Goal: Download file/media

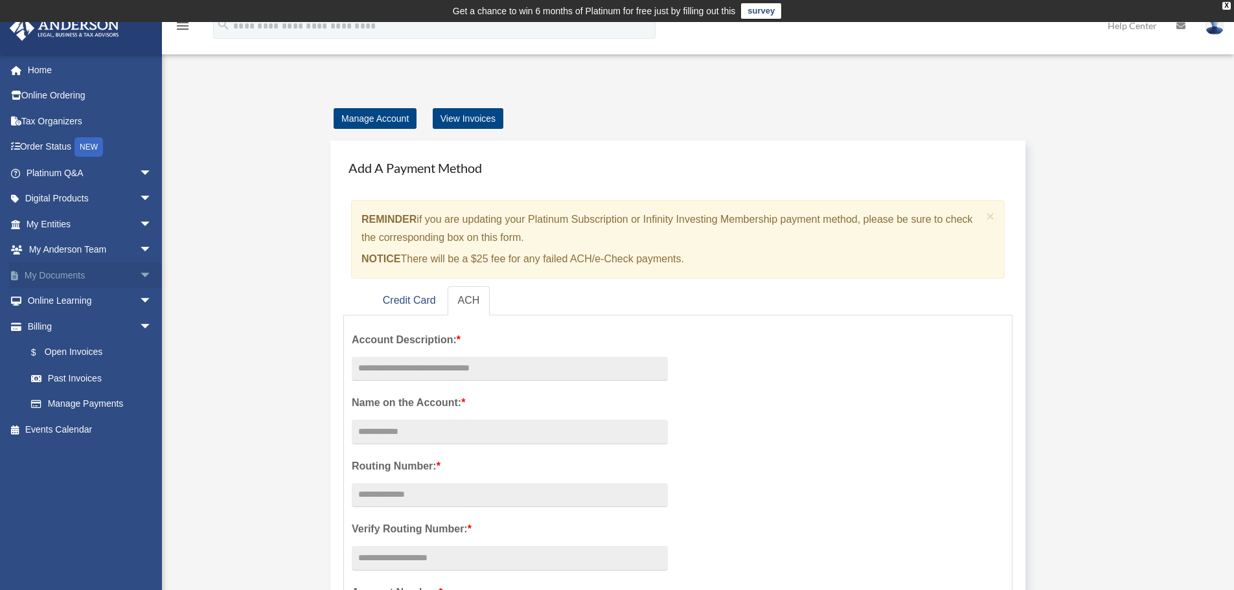
click at [144, 275] on span "arrow_drop_down" at bounding box center [152, 275] width 26 height 27
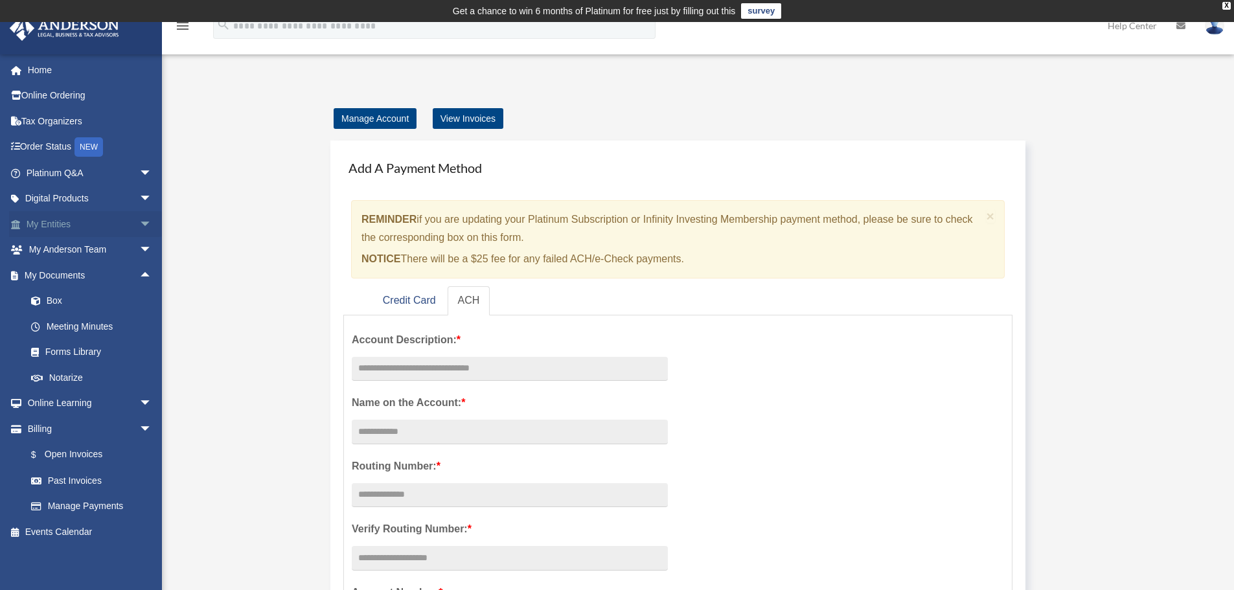
click at [139, 225] on span "arrow_drop_down" at bounding box center [152, 224] width 26 height 27
click at [97, 253] on link "Overview" at bounding box center [95, 250] width 154 height 26
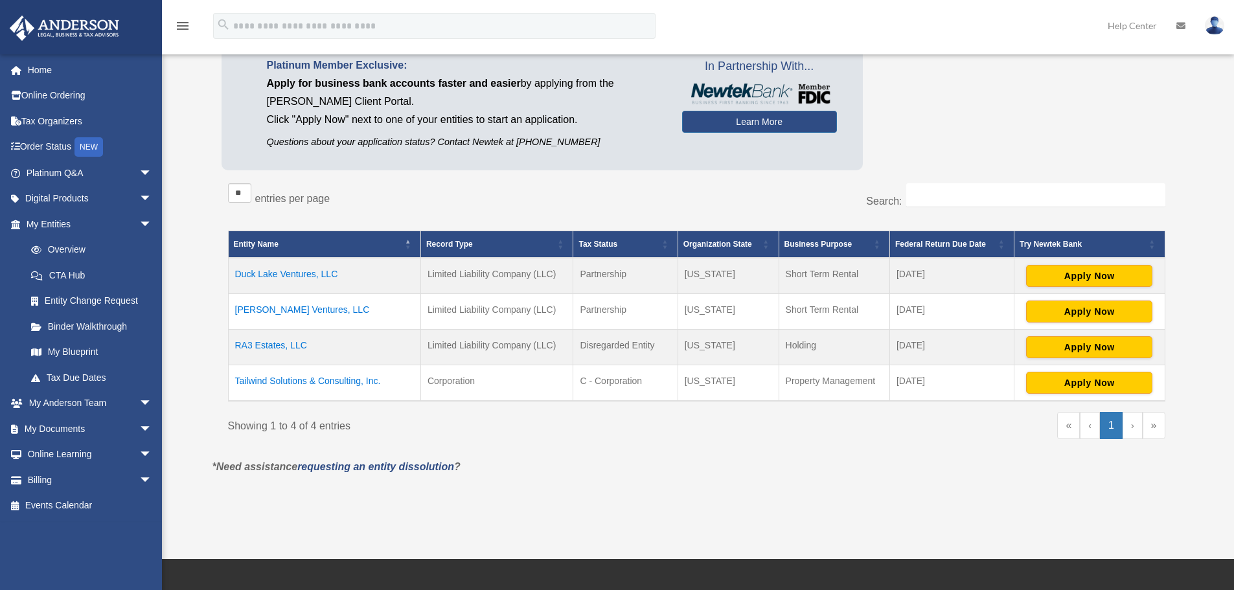
scroll to position [130, 0]
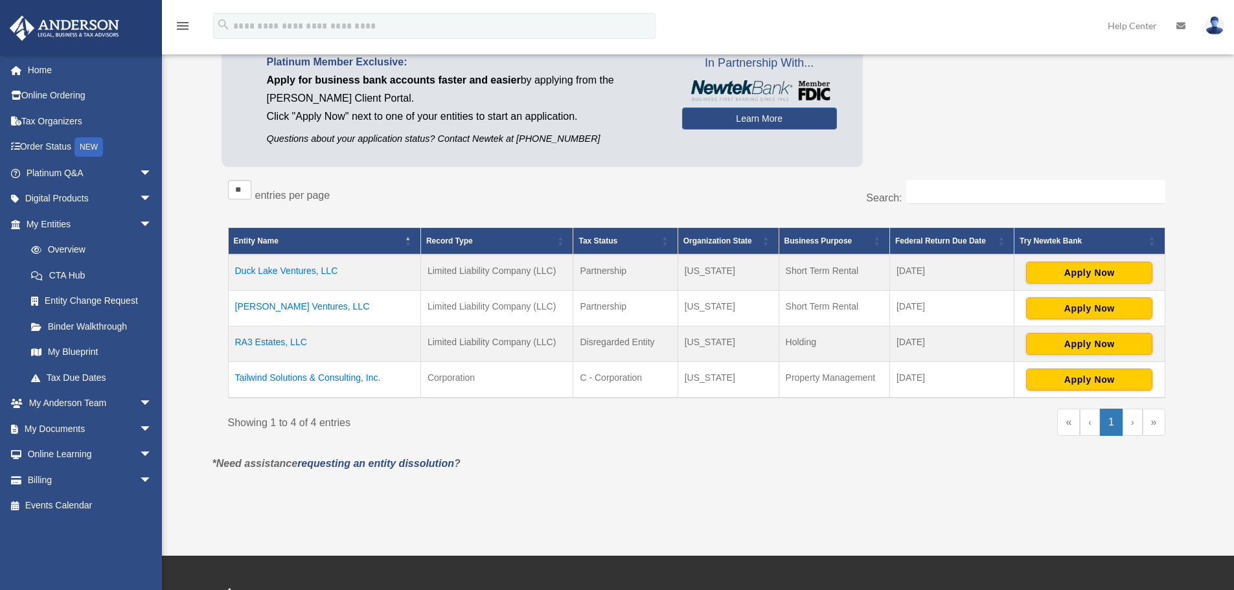
click at [308, 378] on td "Tailwind Solutions & Consulting, Inc." at bounding box center [324, 380] width 192 height 36
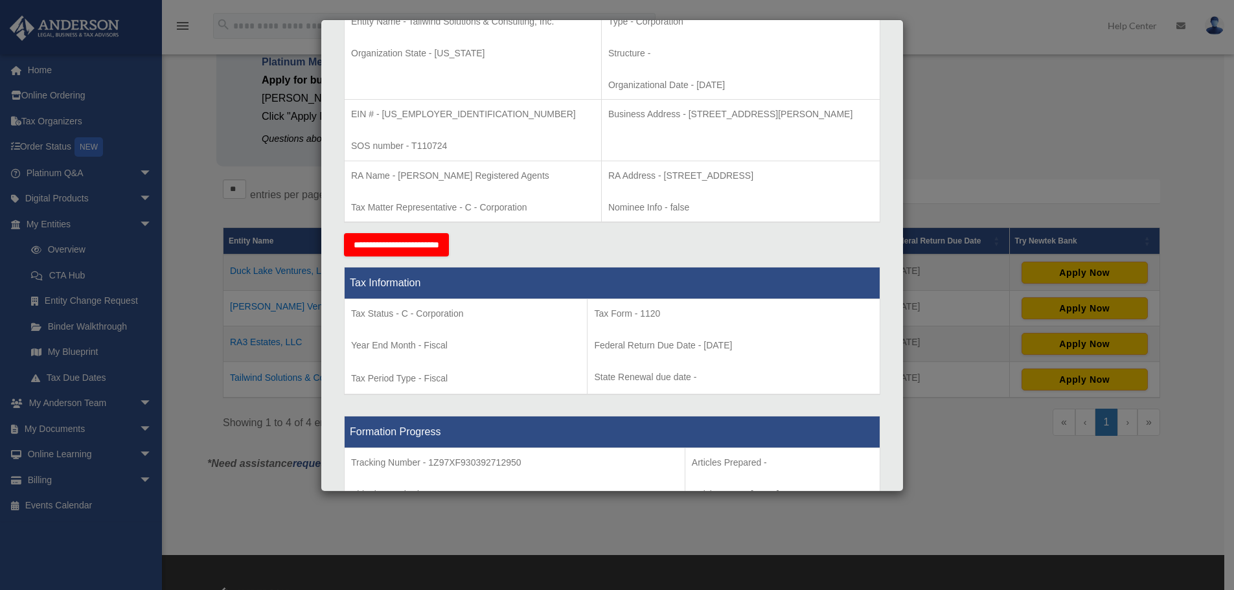
scroll to position [232, 0]
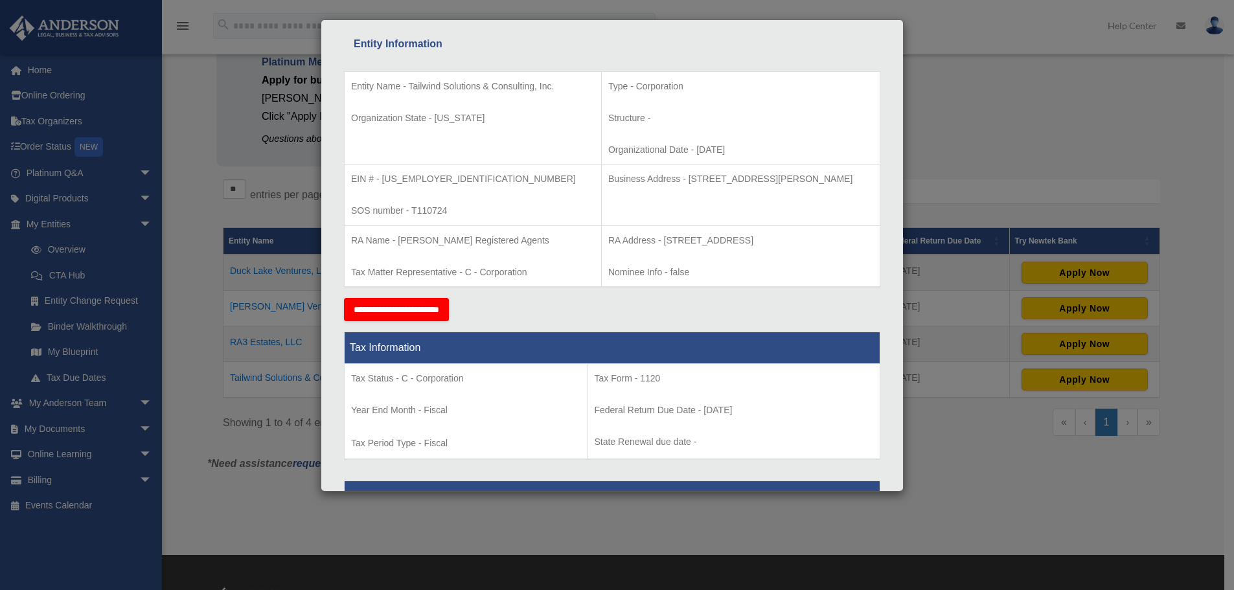
click at [1075, 168] on div "Details × Articles Sent Organizational Date" at bounding box center [617, 295] width 1234 height 590
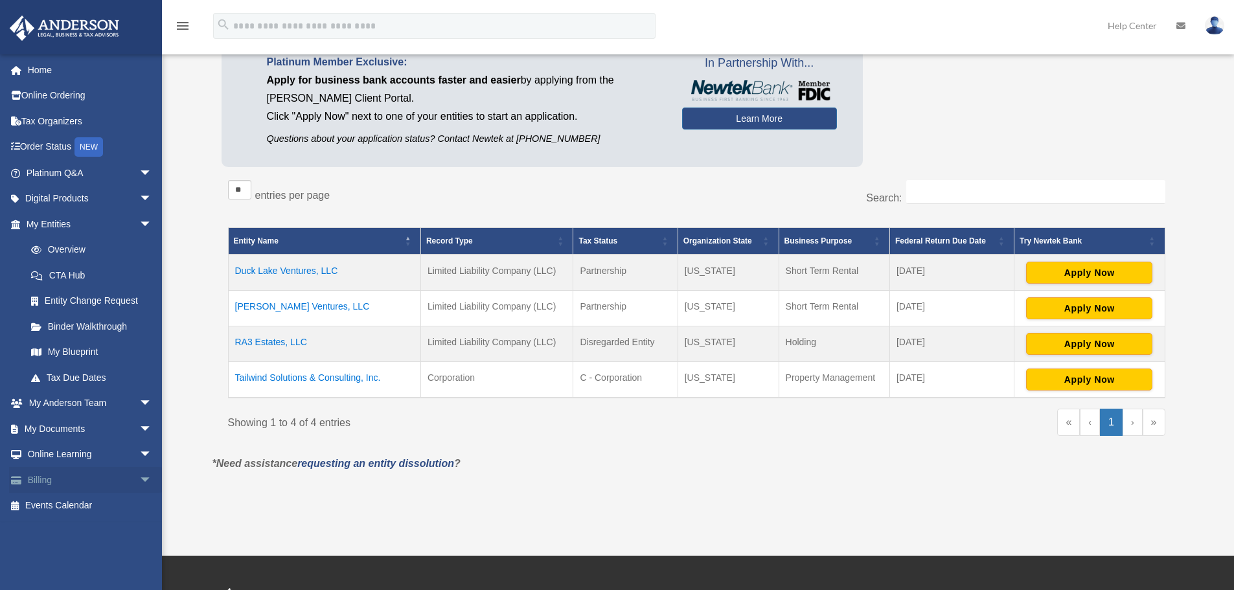
click at [82, 478] on link "Billing arrow_drop_down" at bounding box center [90, 480] width 163 height 26
click at [139, 480] on span "arrow_drop_down" at bounding box center [152, 480] width 26 height 27
click at [95, 506] on link "$ Open Invoices" at bounding box center [95, 506] width 154 height 27
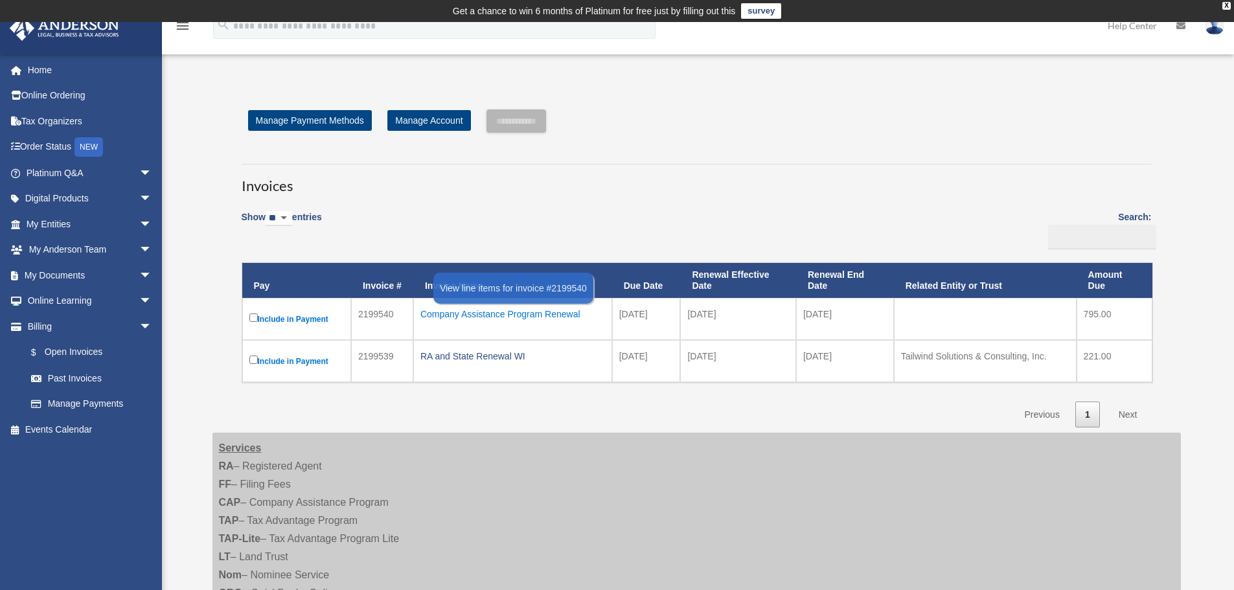
click at [449, 316] on div "Company Assistance Program Renewal" at bounding box center [513, 314] width 185 height 18
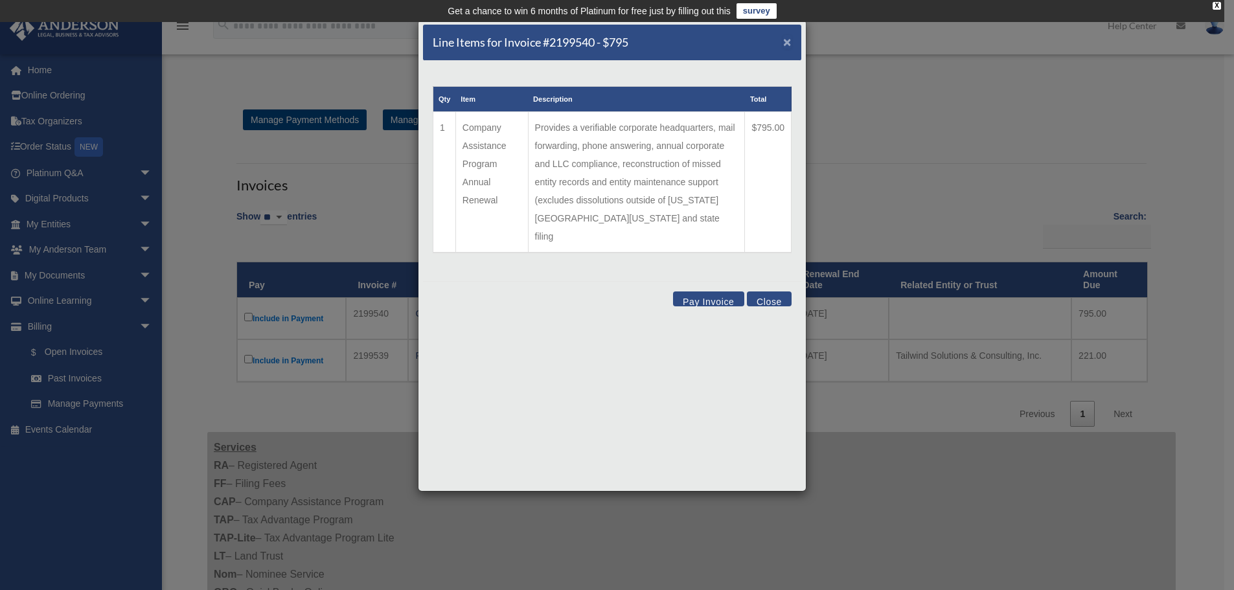
click at [789, 39] on span "×" at bounding box center [787, 41] width 8 height 15
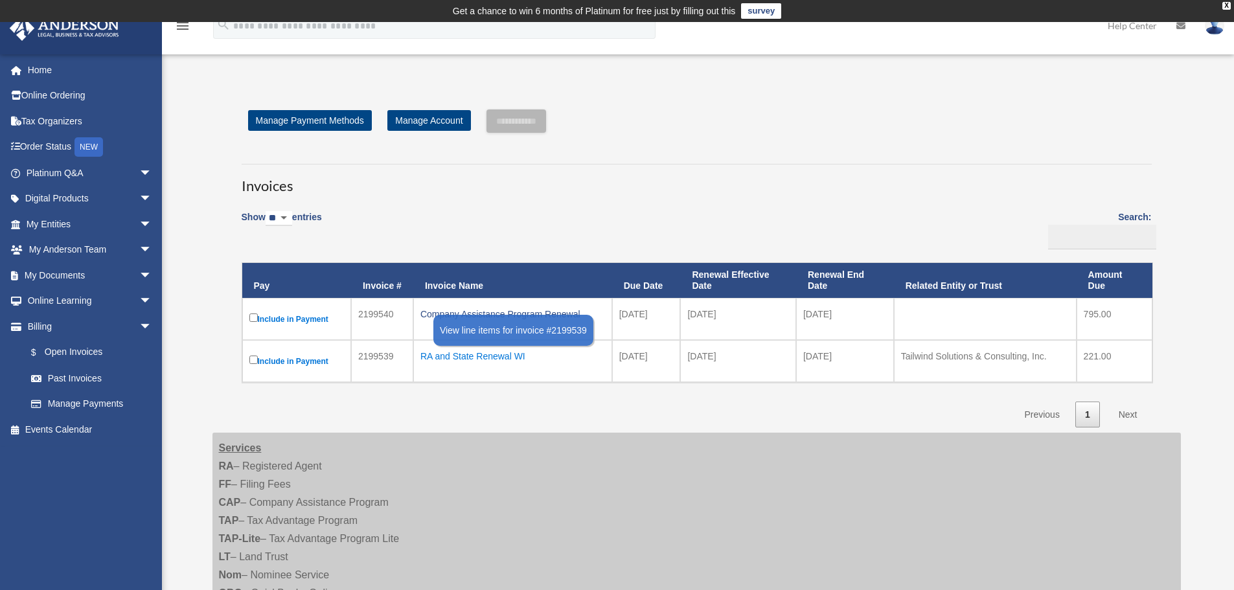
click at [495, 362] on div "RA and State Renewal WI" at bounding box center [513, 356] width 185 height 18
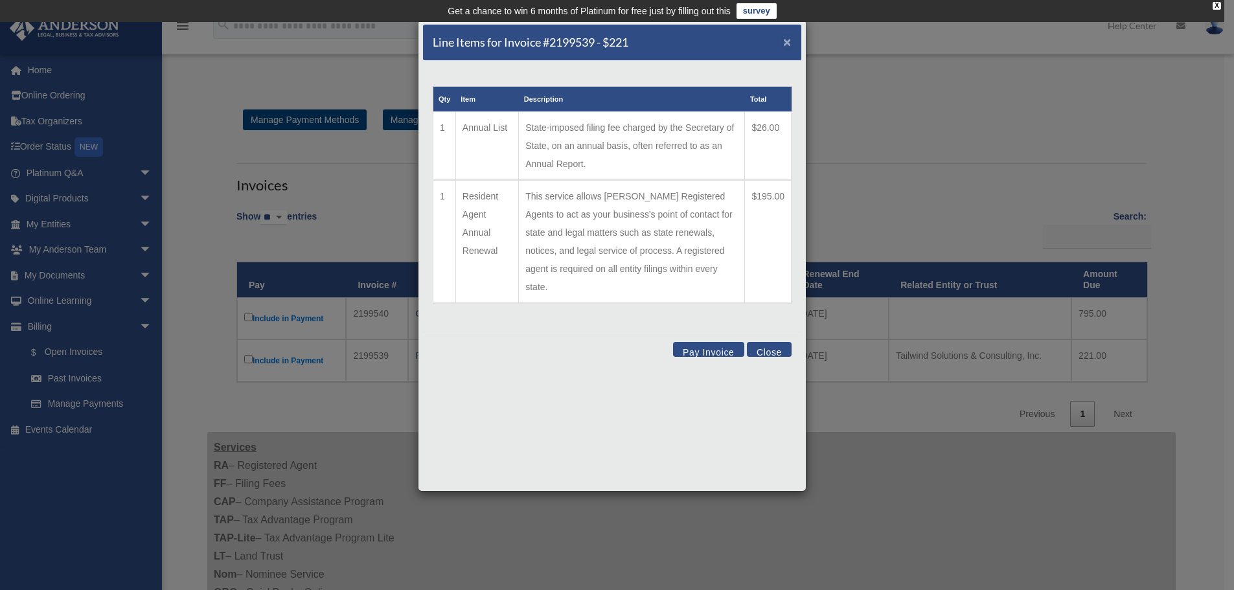
click at [791, 40] on span "×" at bounding box center [787, 41] width 8 height 15
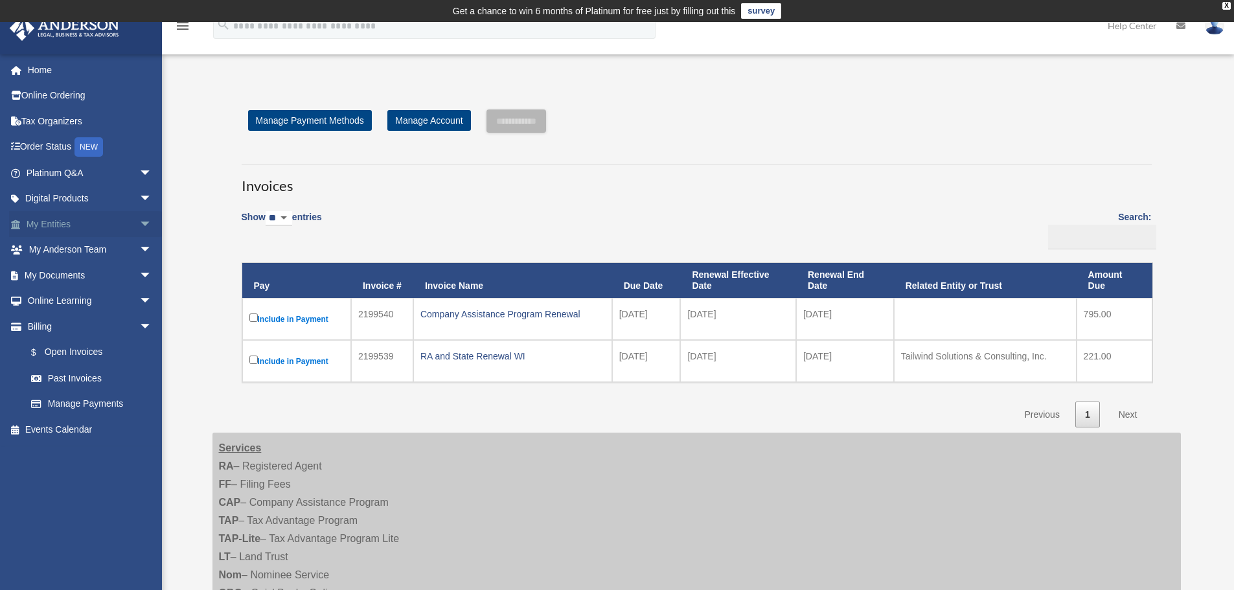
click at [73, 227] on link "My Entities arrow_drop_down" at bounding box center [90, 224] width 163 height 26
click at [65, 227] on link "My Entities arrow_drop_down" at bounding box center [90, 224] width 163 height 26
click at [139, 224] on span "arrow_drop_down" at bounding box center [152, 224] width 26 height 27
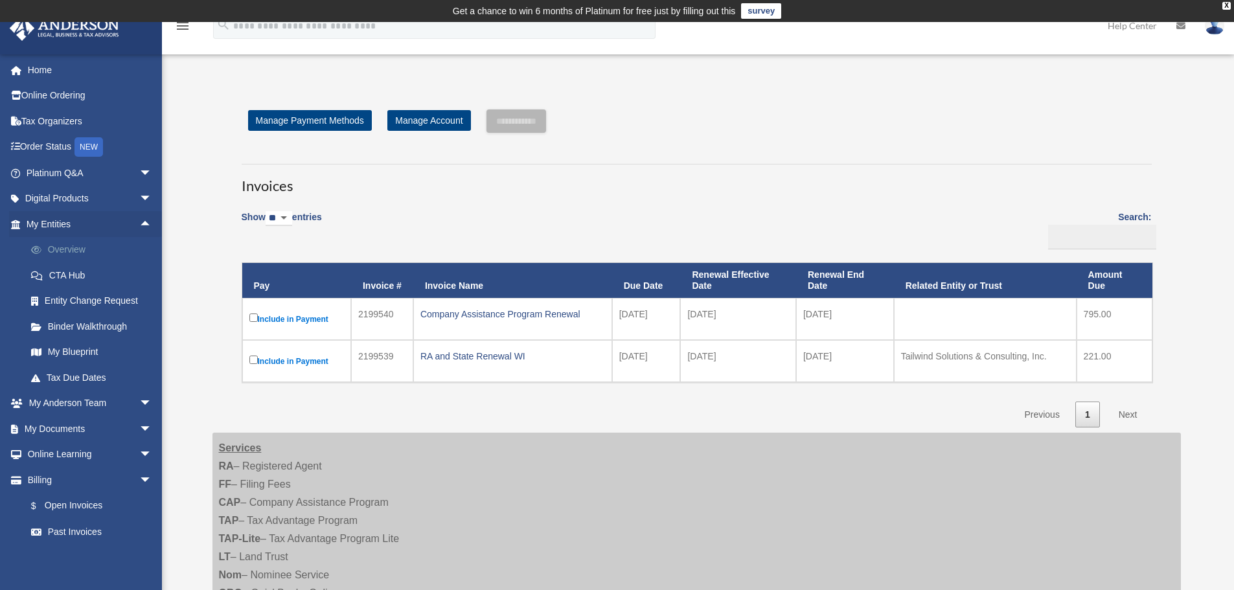
click at [103, 249] on link "Overview" at bounding box center [95, 250] width 154 height 26
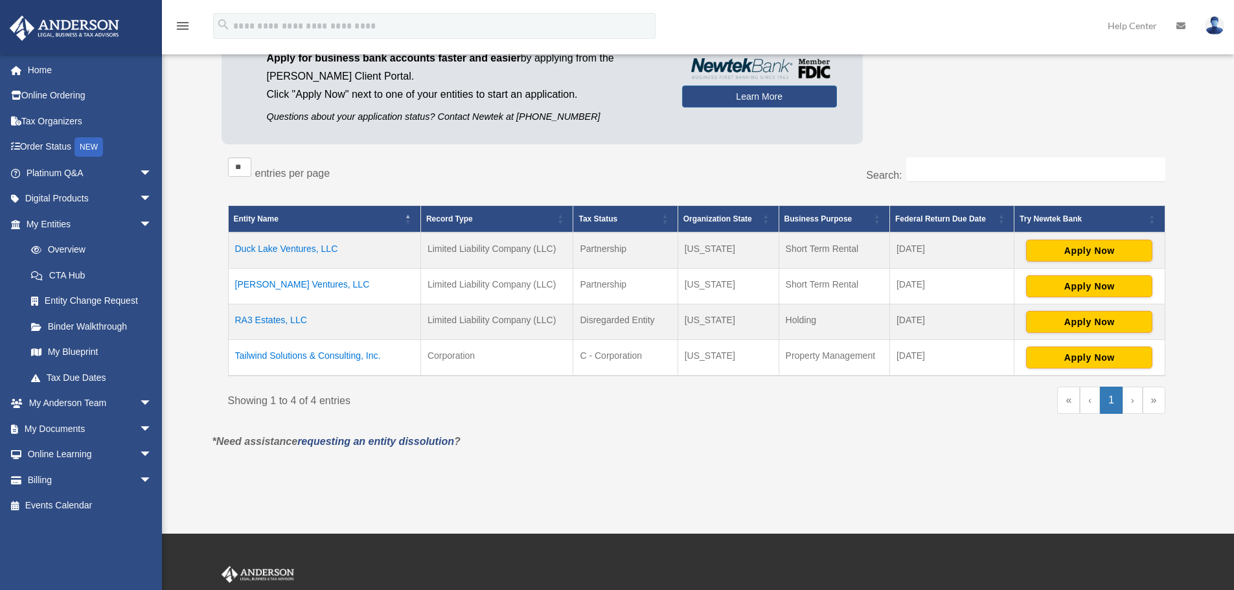
scroll to position [149, 0]
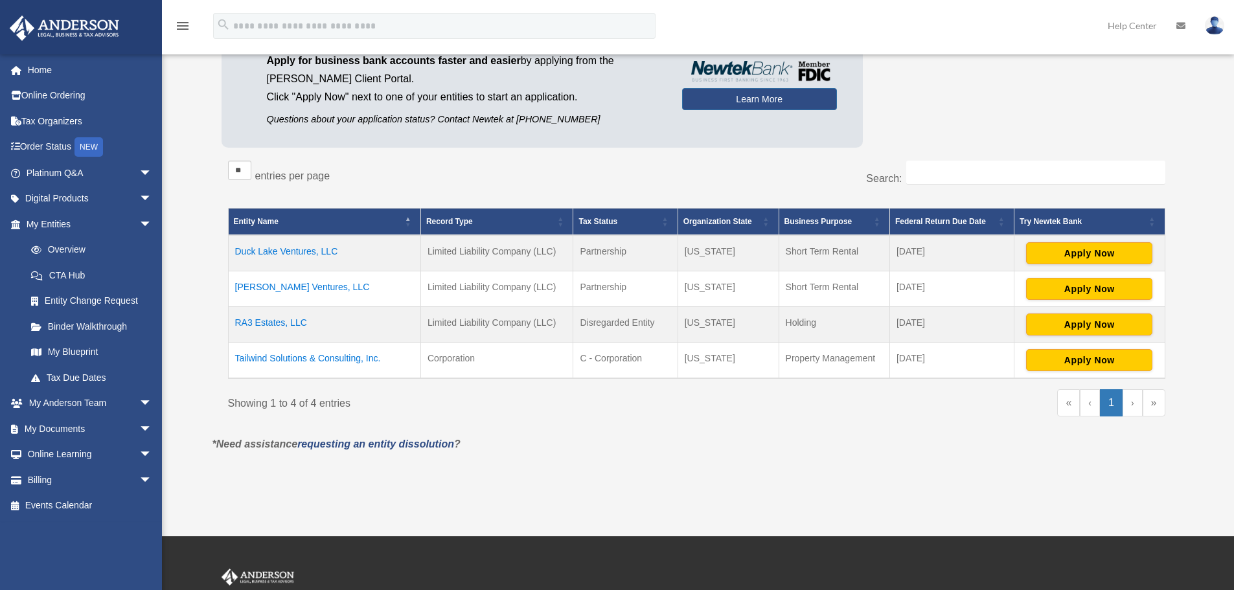
click at [293, 360] on td "Tailwind Solutions & Consulting, Inc." at bounding box center [324, 361] width 192 height 36
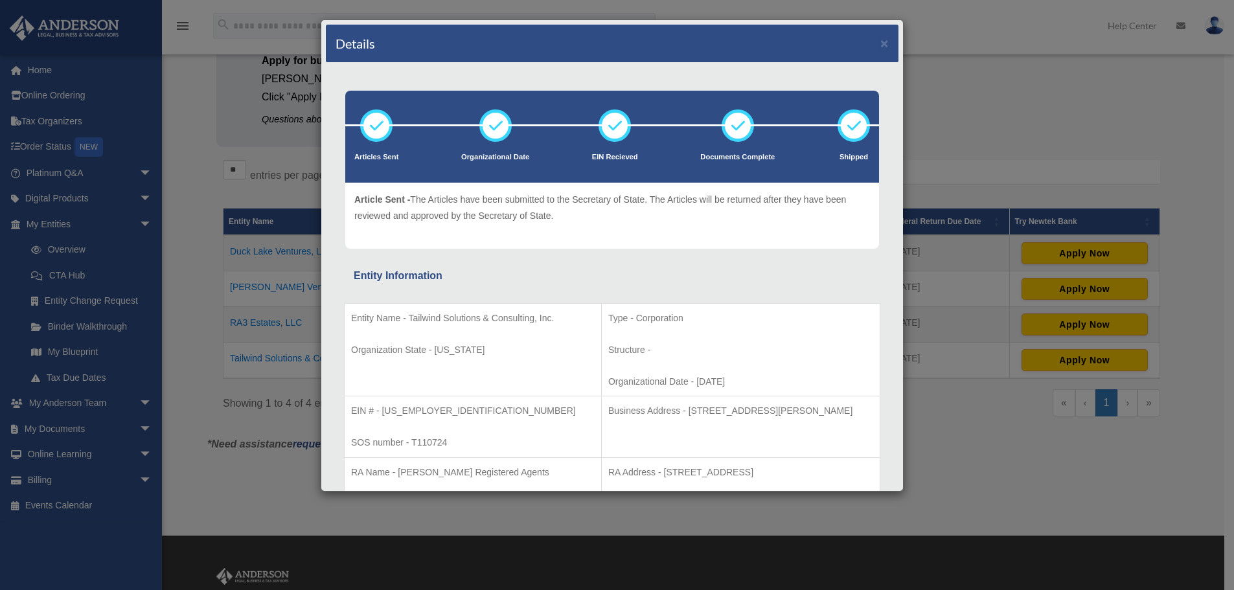
scroll to position [65, 0]
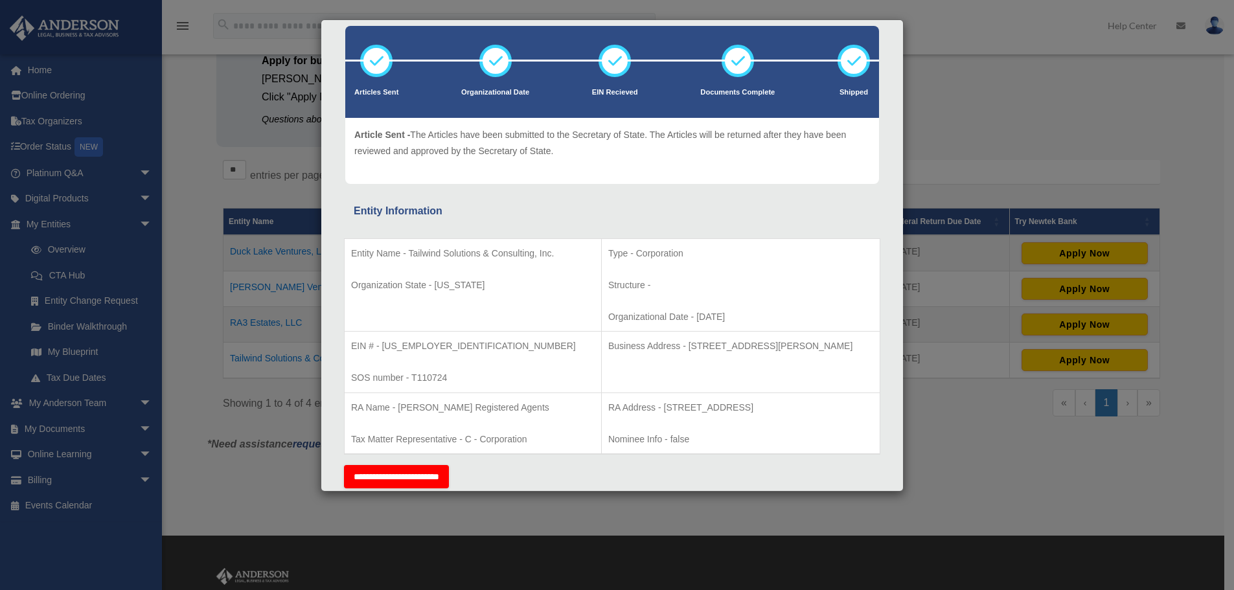
click at [254, 370] on div "Details × Articles Sent Organizational Date" at bounding box center [617, 295] width 1234 height 590
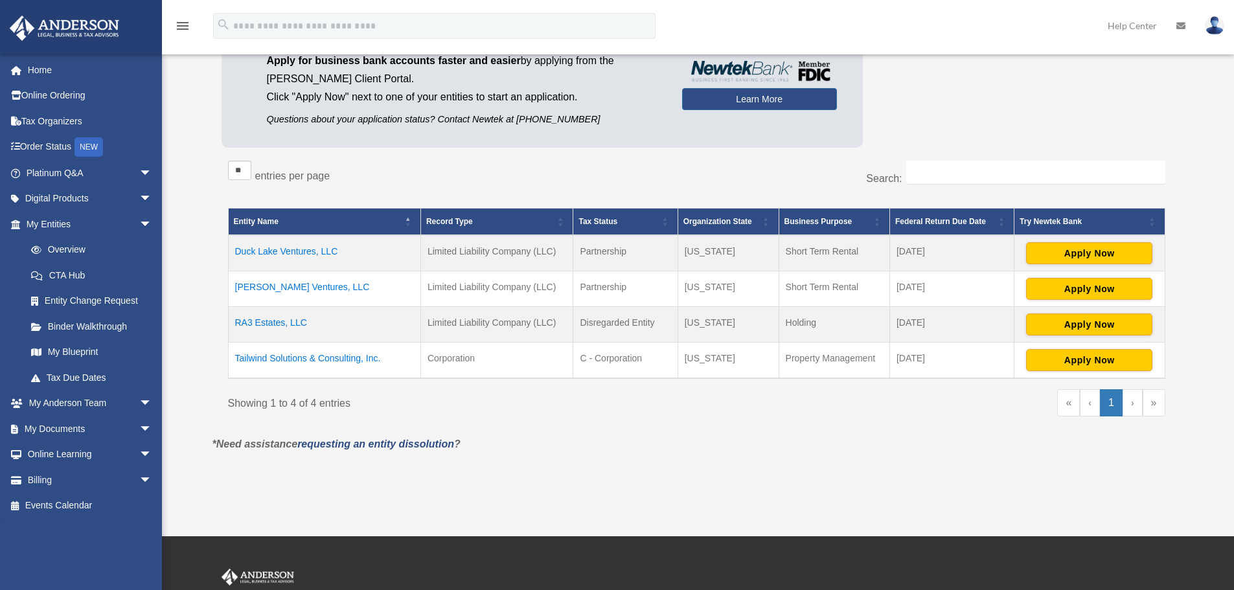
click at [295, 329] on td "RA3 Estates, LLC" at bounding box center [324, 325] width 192 height 36
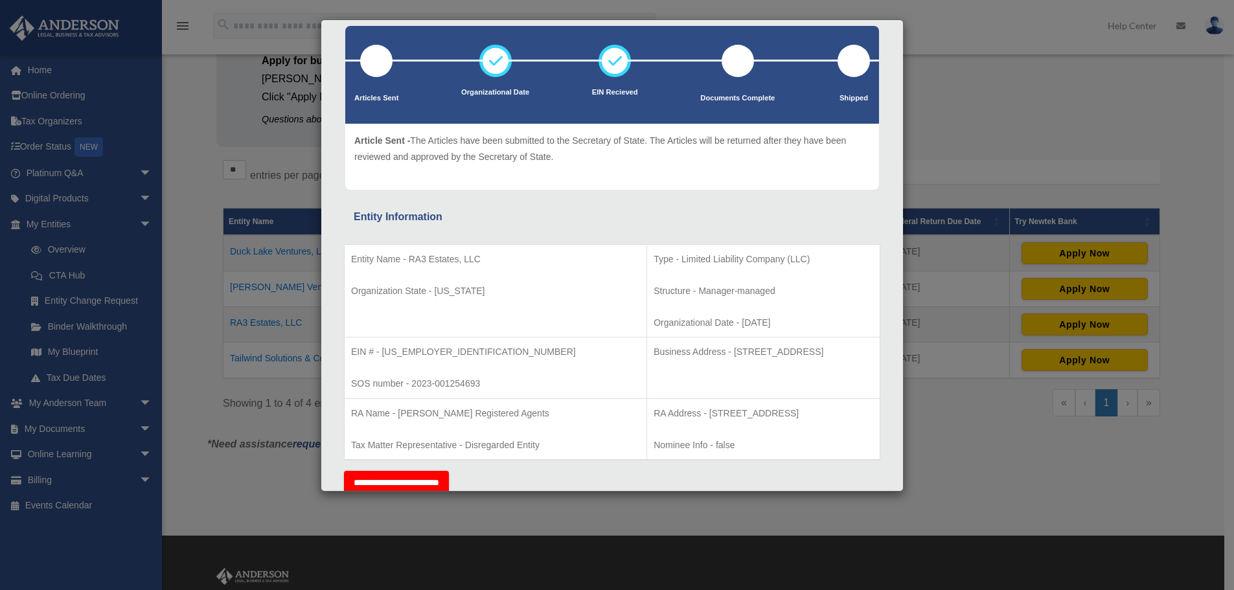
click at [235, 349] on div "Details × Articles Sent Organizational Date" at bounding box center [617, 295] width 1234 height 590
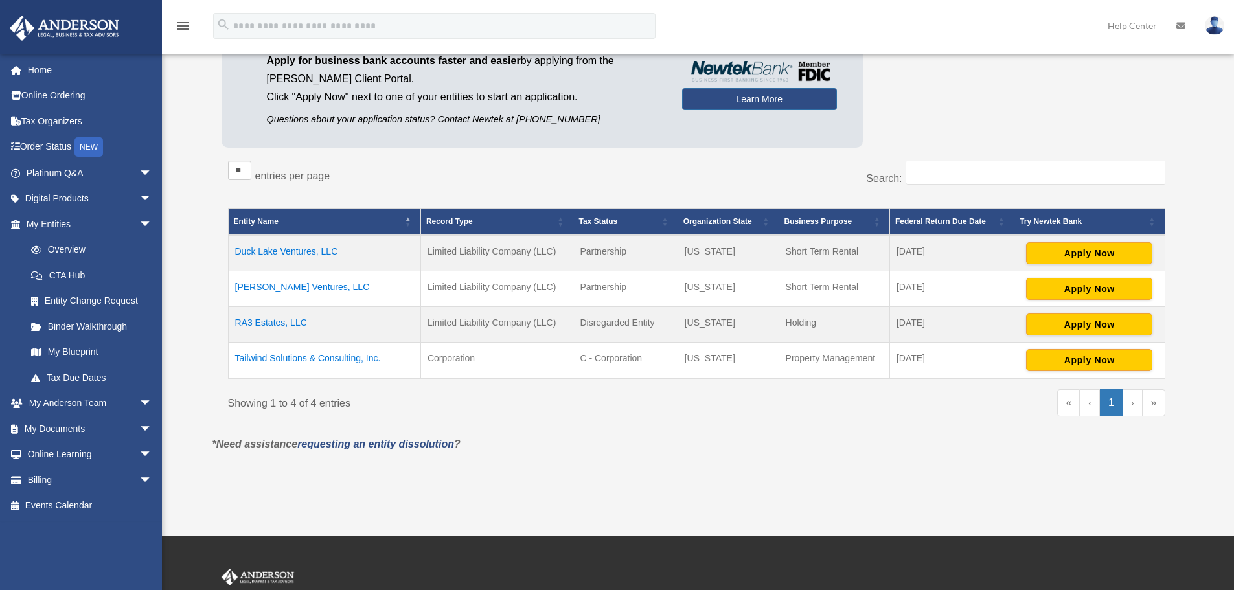
click at [301, 288] on td "[PERSON_NAME] Ventures, LLC" at bounding box center [324, 289] width 192 height 36
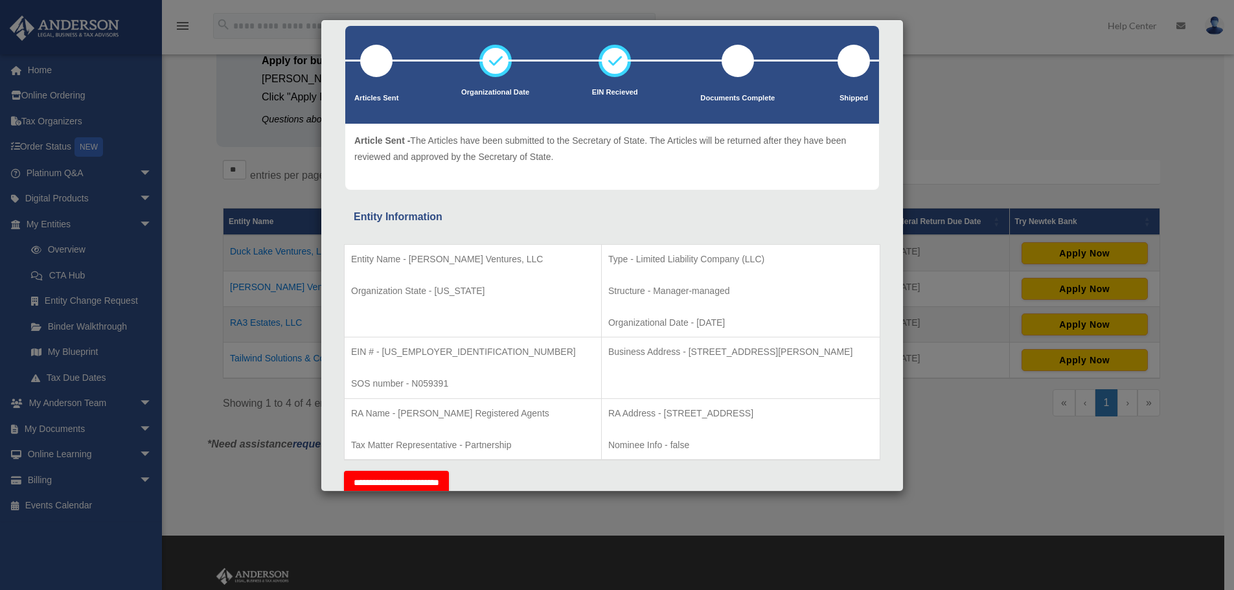
click at [244, 364] on div "Details × Articles Sent Organizational Date" at bounding box center [617, 295] width 1234 height 590
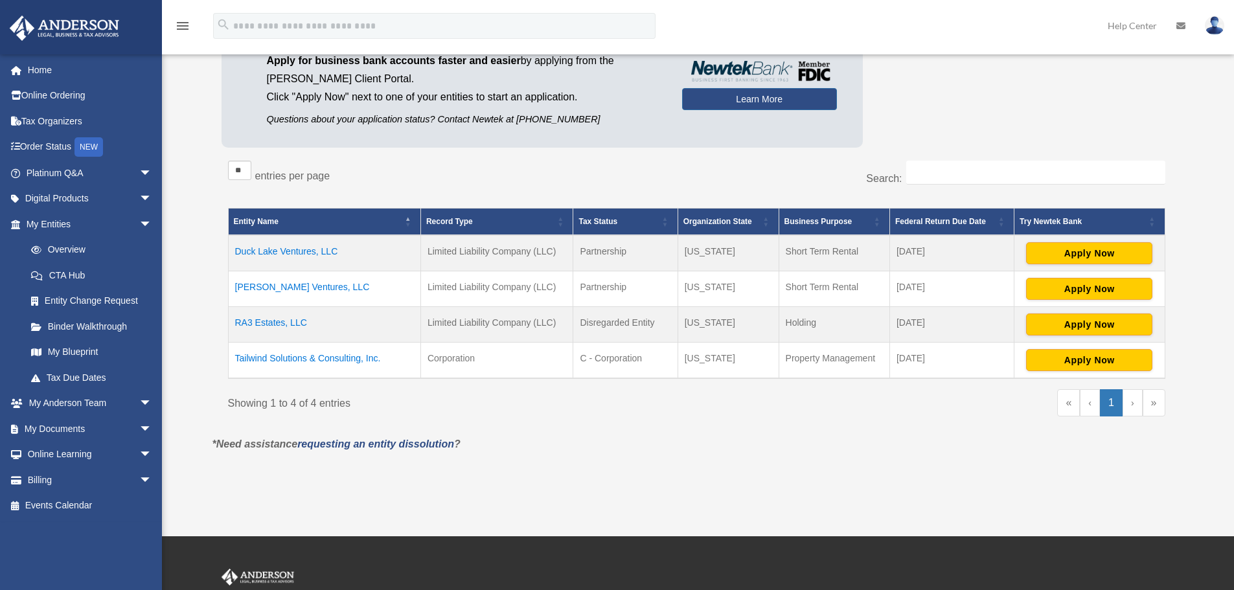
click at [277, 362] on td "Tailwind Solutions & Consulting, Inc." at bounding box center [324, 361] width 192 height 36
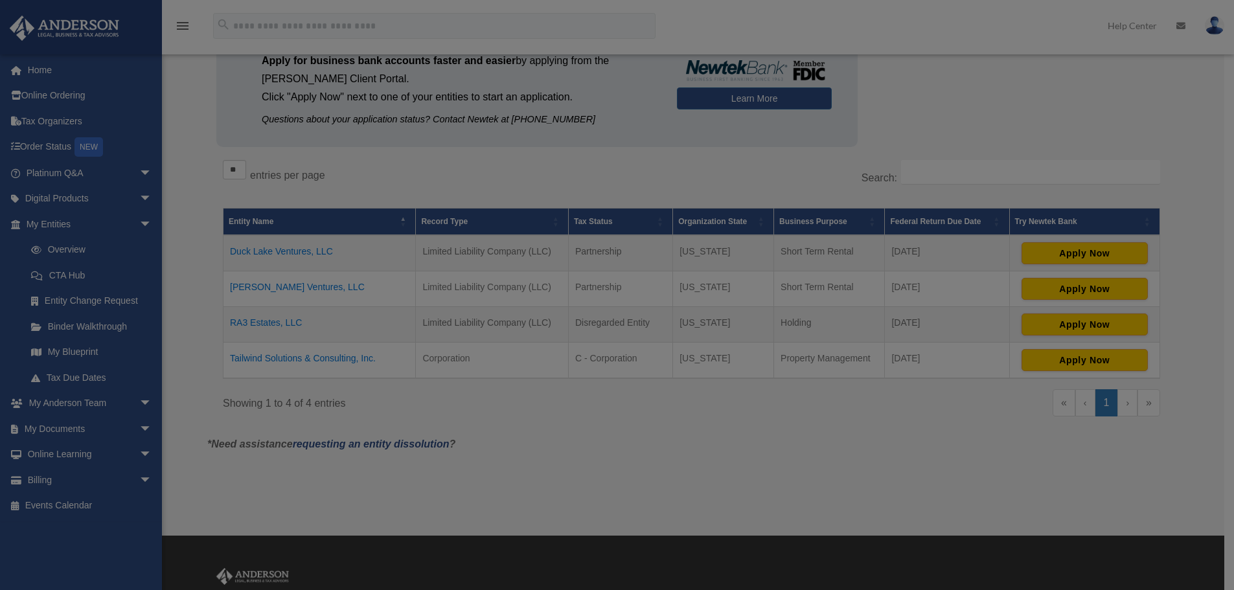
scroll to position [0, 0]
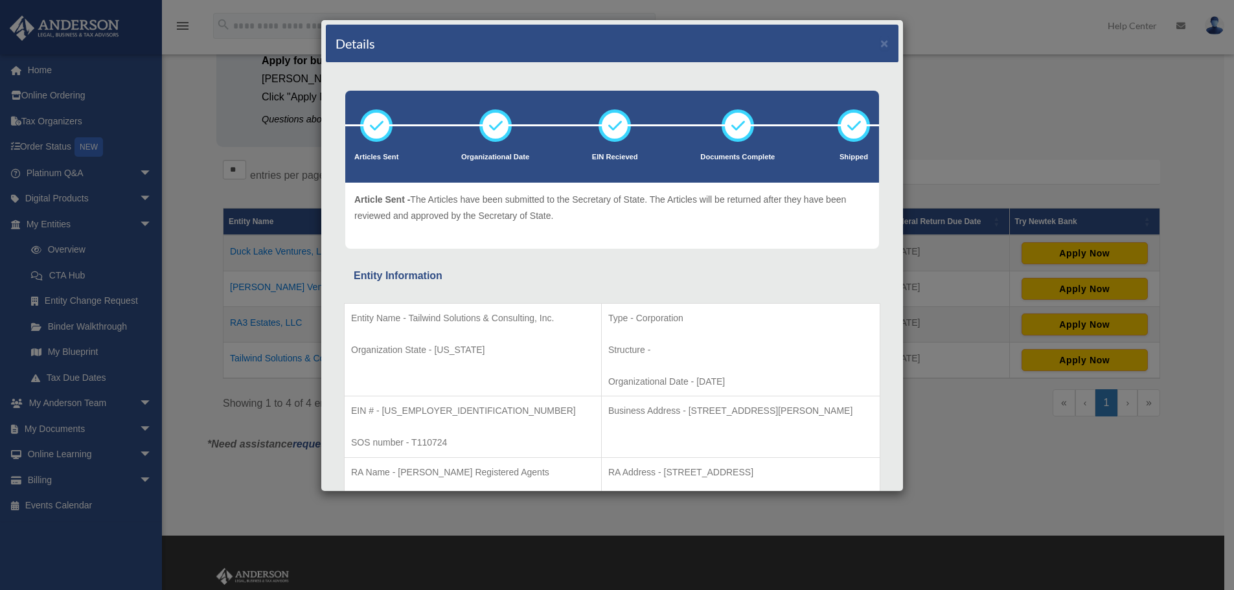
click at [212, 363] on div "Details × Articles Sent Organizational Date" at bounding box center [617, 295] width 1234 height 590
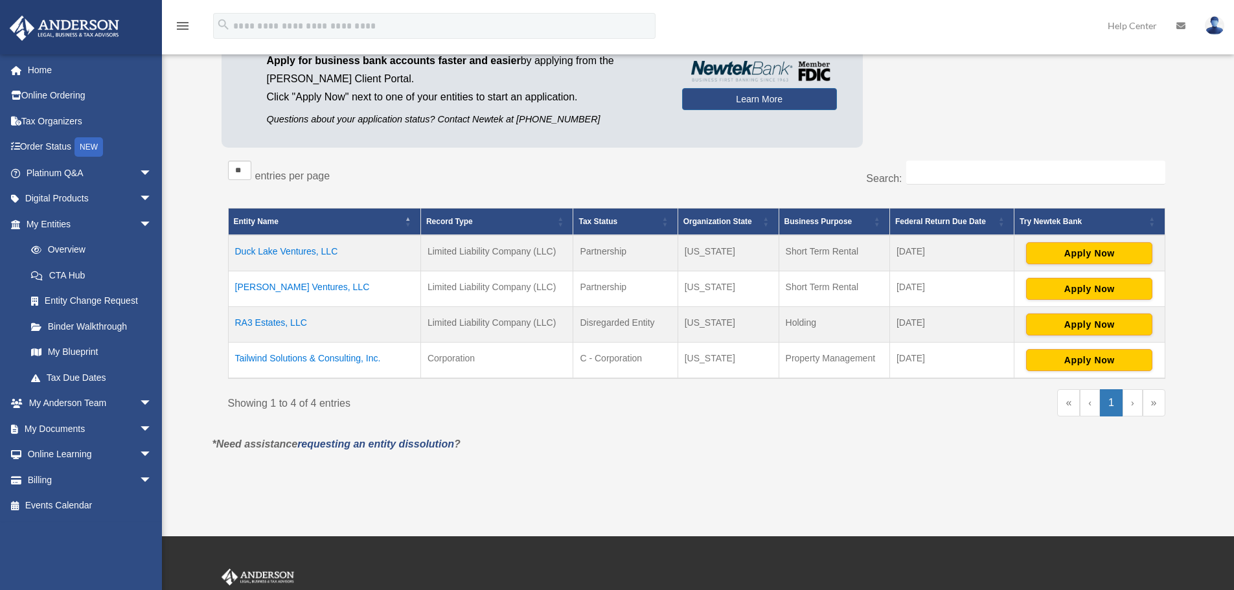
click at [290, 253] on td "Duck Lake Ventures, LLC" at bounding box center [324, 253] width 192 height 36
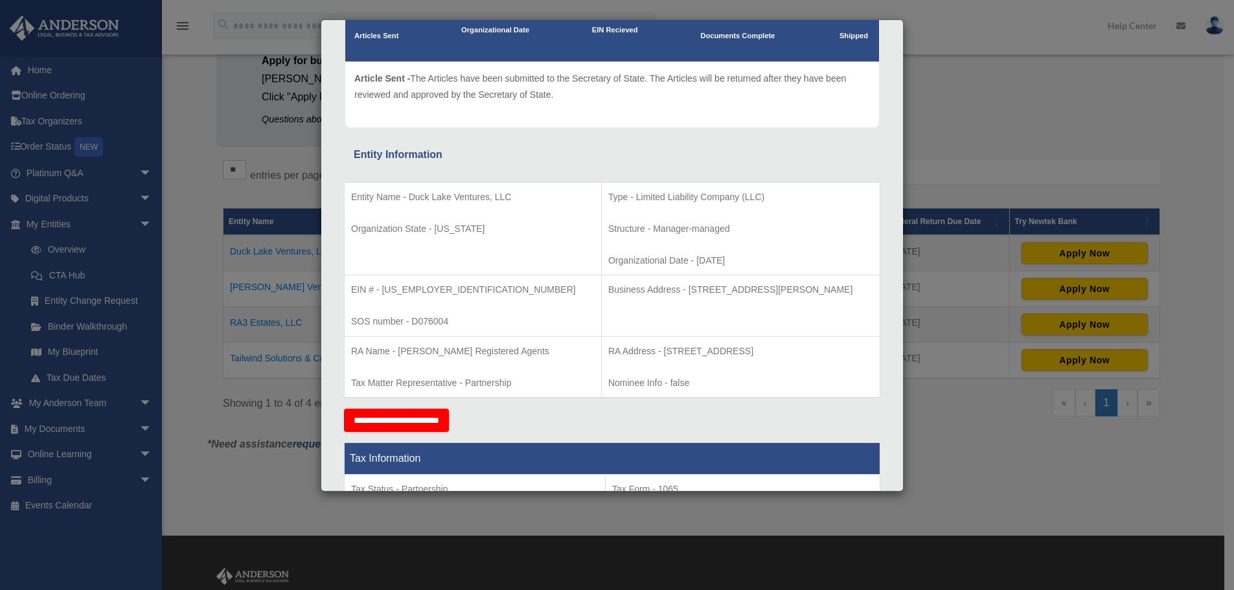
scroll to position [130, 0]
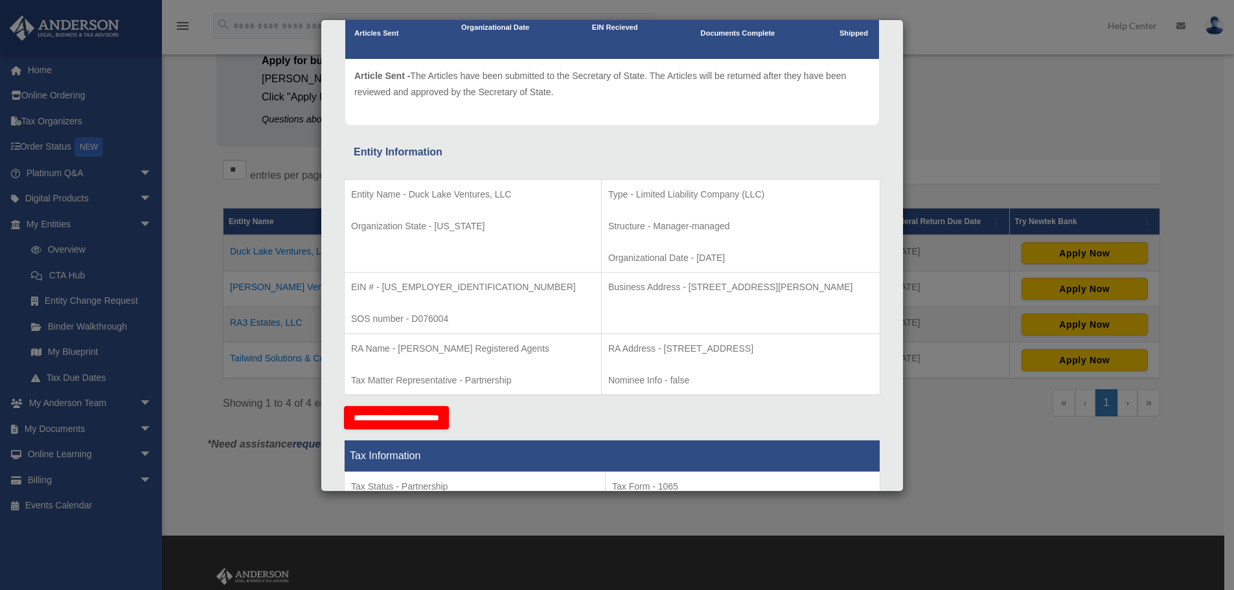
click at [1004, 88] on div "Details × Articles Sent Organizational Date" at bounding box center [617, 295] width 1234 height 590
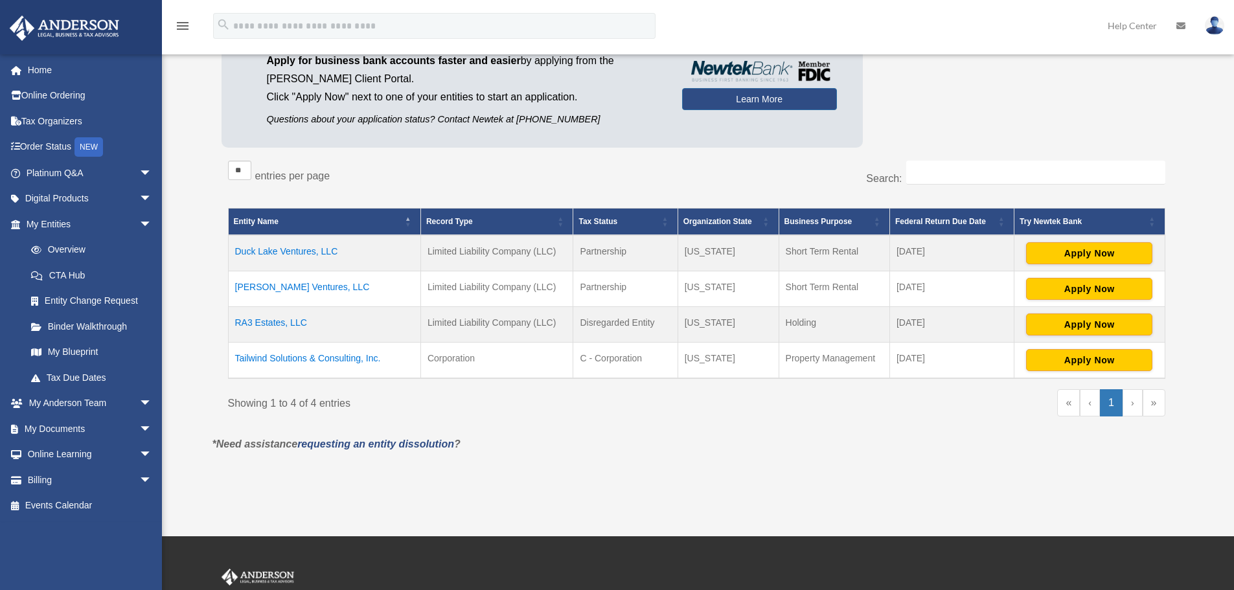
click at [323, 255] on td "Duck Lake Ventures, LLC" at bounding box center [324, 253] width 192 height 36
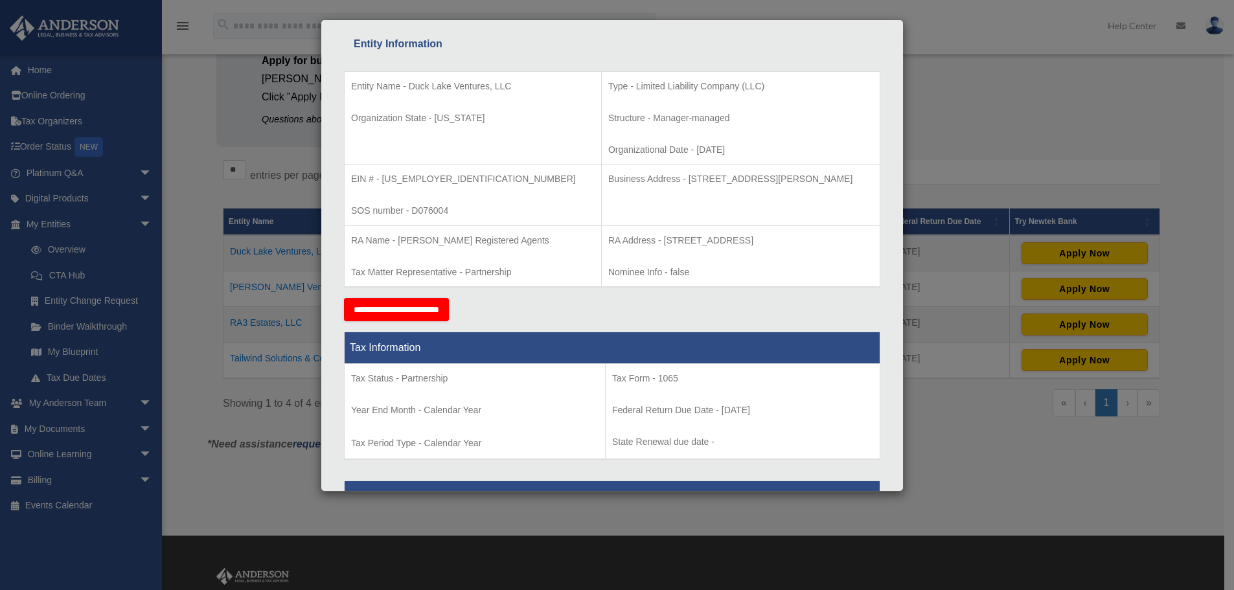
scroll to position [237, 0]
click at [984, 109] on div "Details × Articles Sent Organizational Date" at bounding box center [617, 295] width 1234 height 590
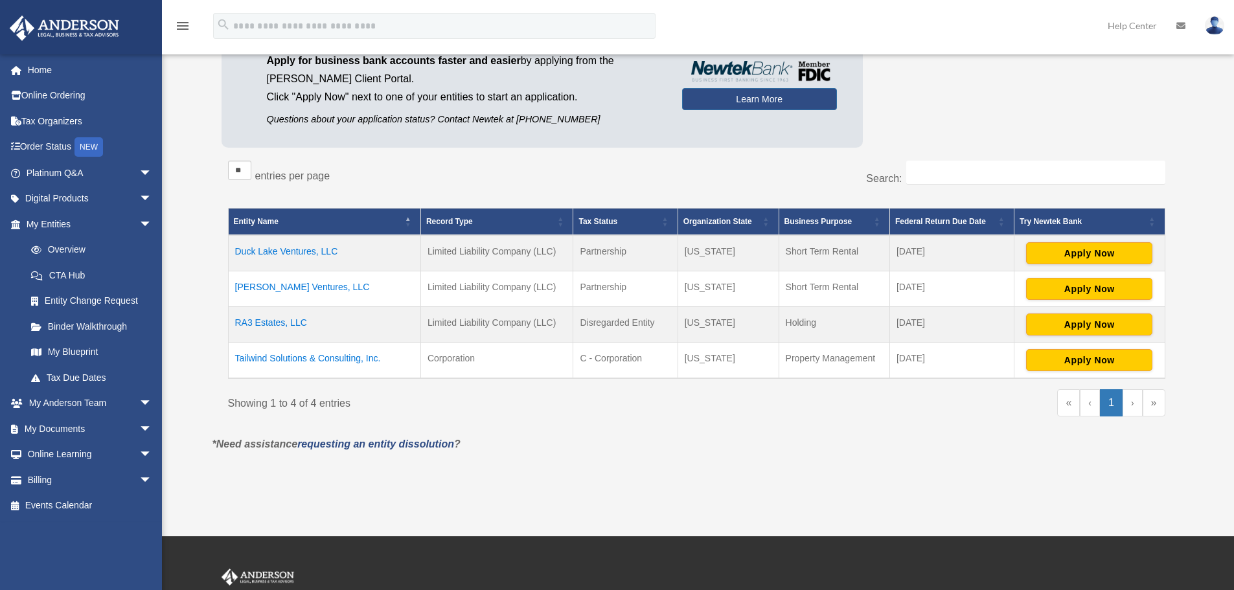
click at [266, 284] on td "[PERSON_NAME] Ventures, LLC" at bounding box center [324, 289] width 192 height 36
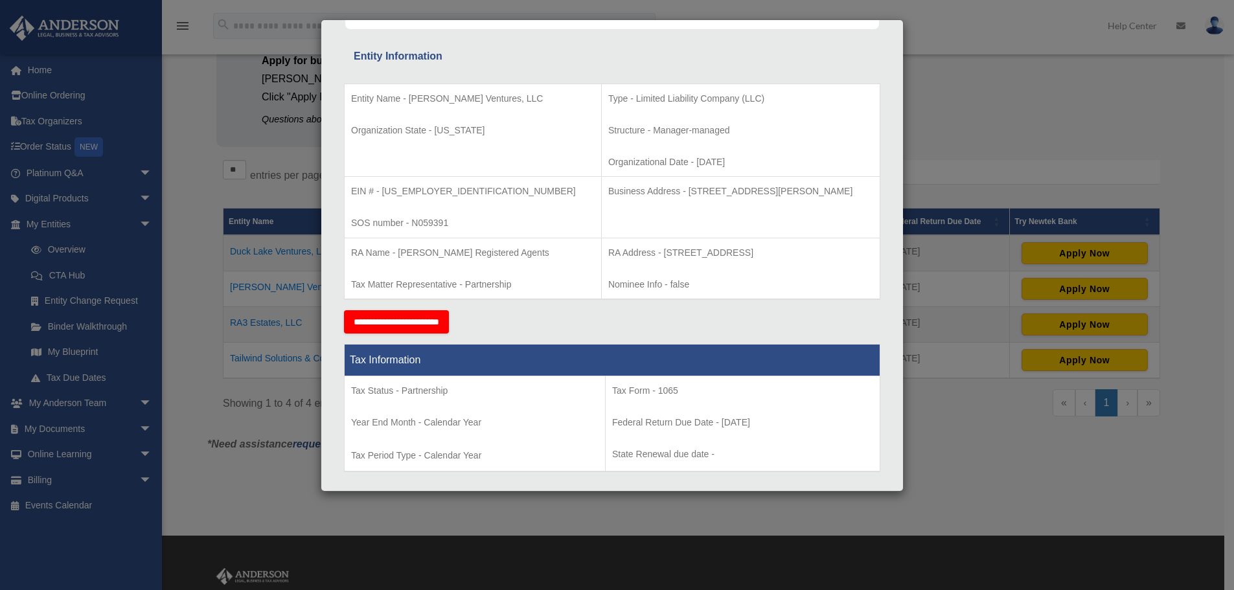
scroll to position [224, 0]
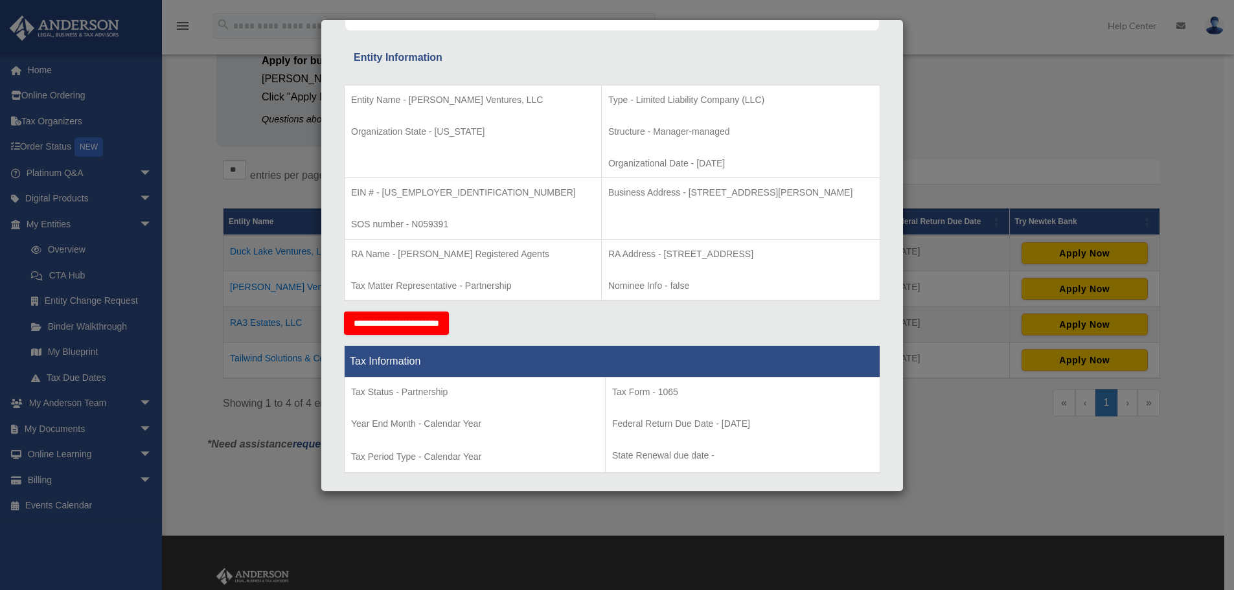
click at [1026, 141] on div "Details × Articles Sent Organizational Date" at bounding box center [617, 295] width 1234 height 590
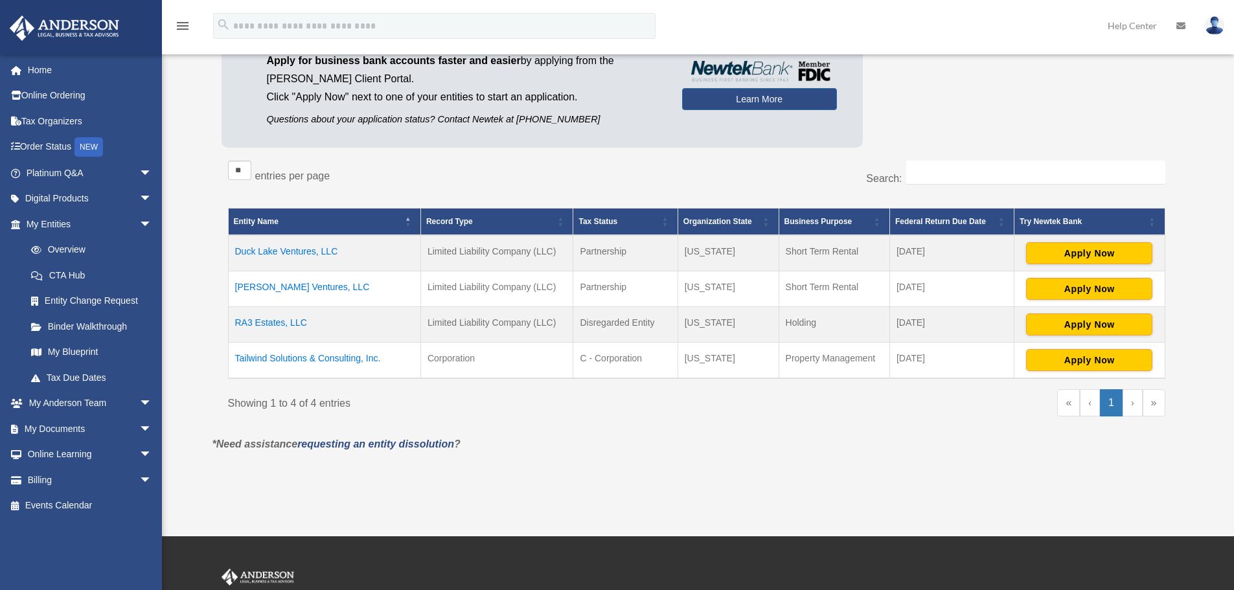
click at [270, 323] on td "RA3 Estates, LLC" at bounding box center [324, 325] width 192 height 36
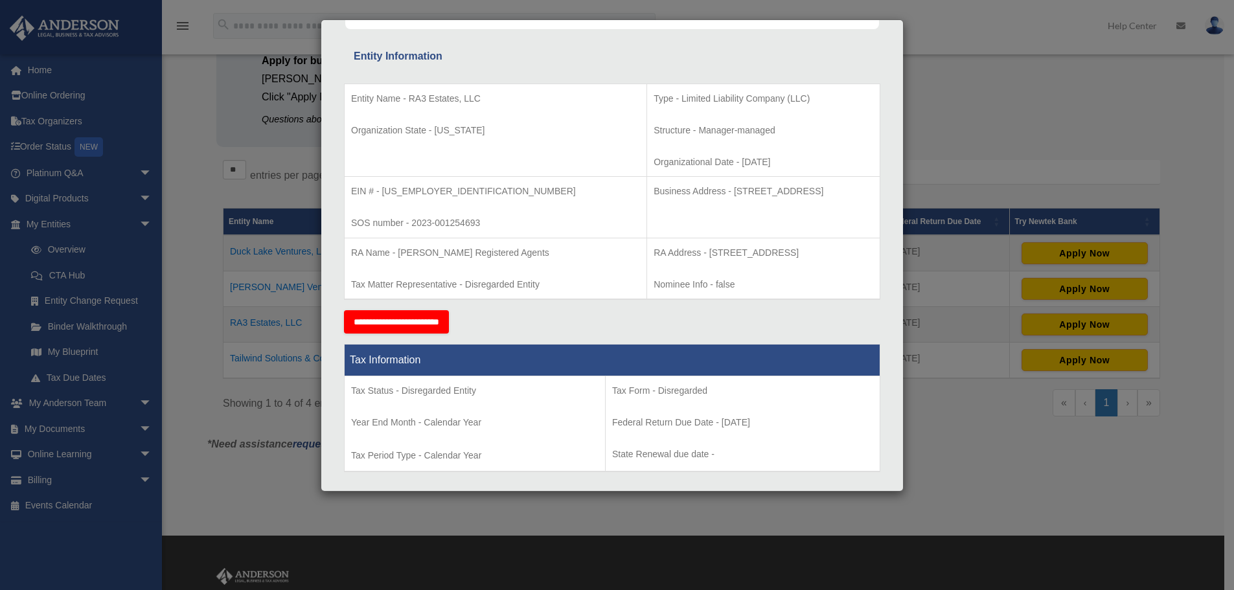
scroll to position [194, 0]
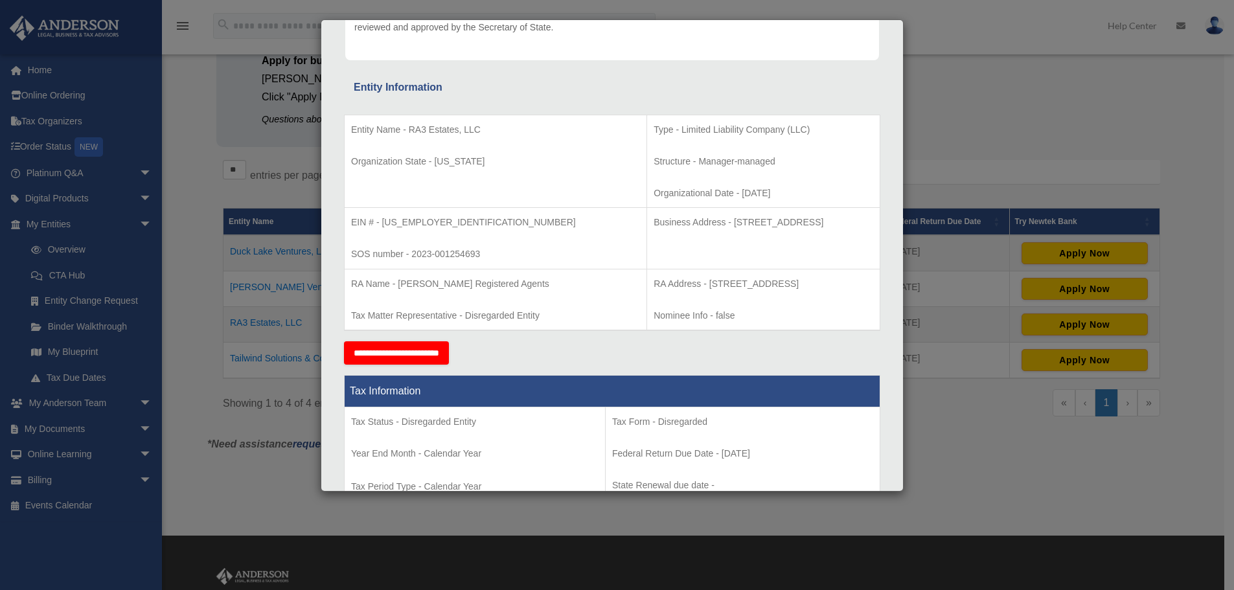
click at [969, 93] on div "Details × Articles Sent Organizational Date" at bounding box center [617, 295] width 1234 height 590
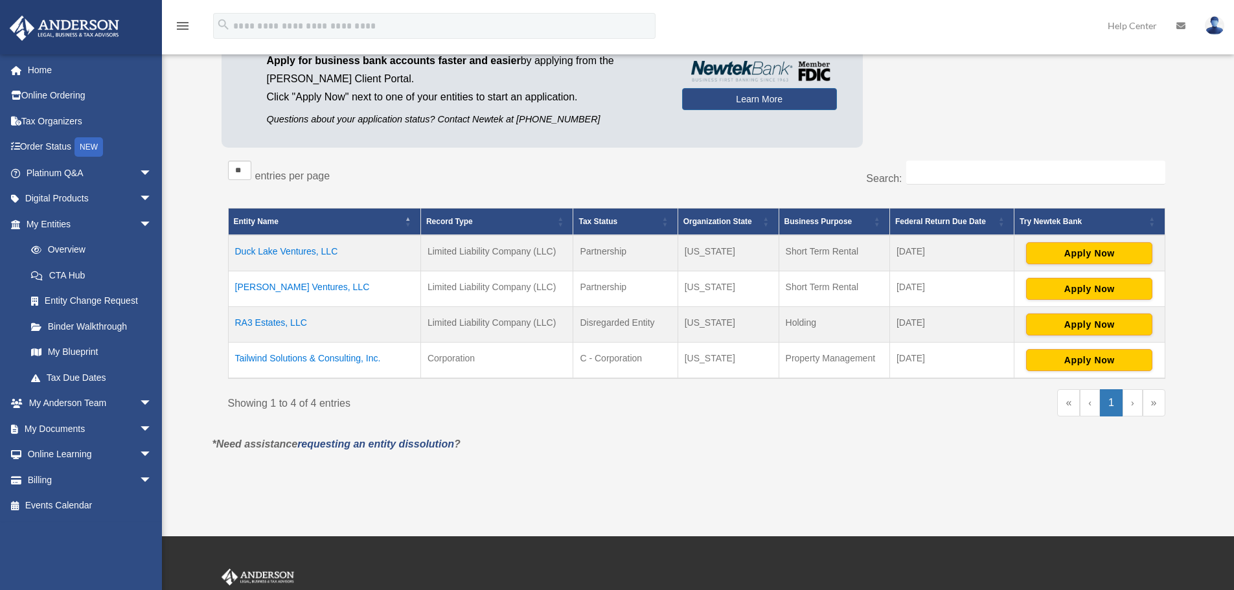
click at [285, 358] on td "Tailwind Solutions & Consulting, Inc." at bounding box center [324, 361] width 192 height 36
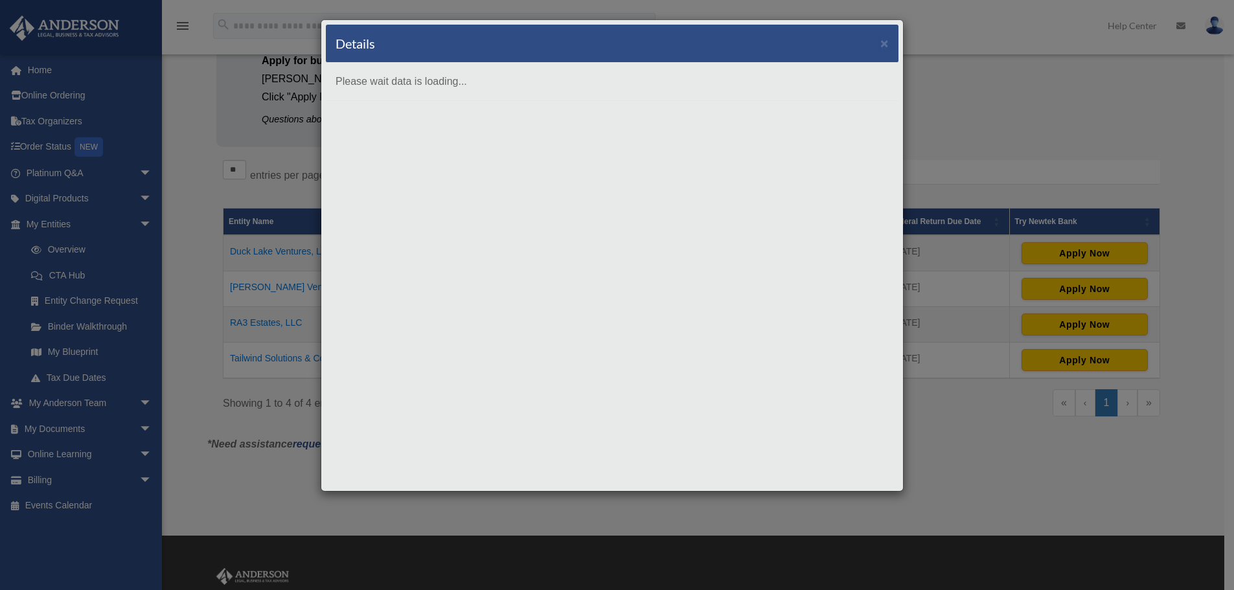
scroll to position [0, 0]
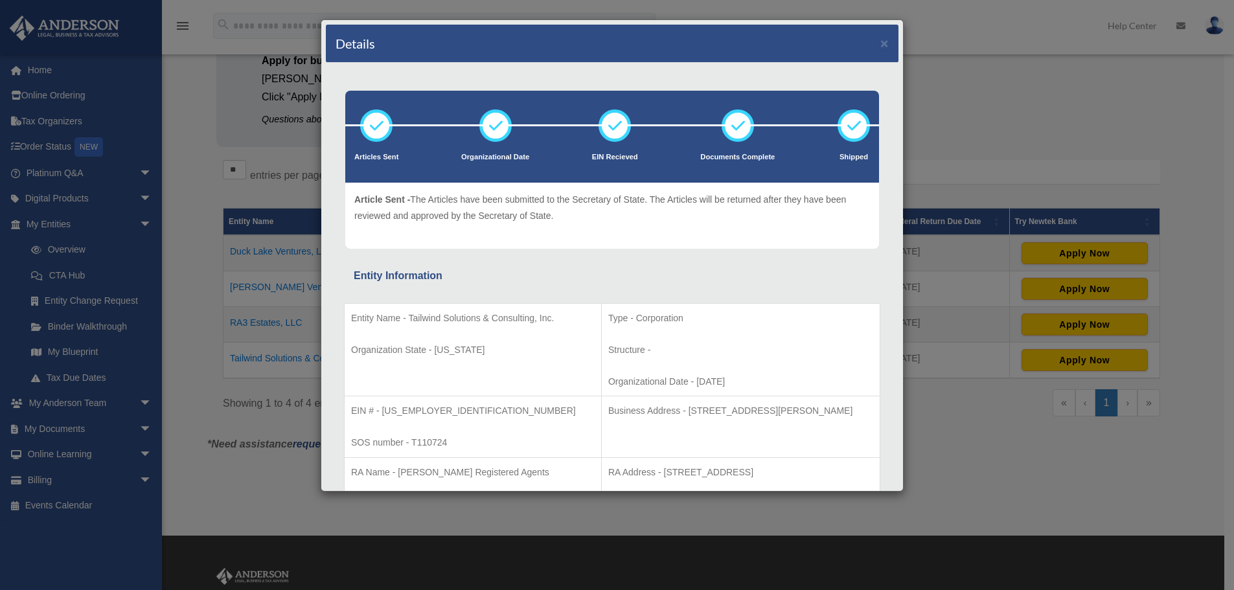
click at [361, 288] on div "Entity Name - Tailwind Solutions & Consulting, Inc. Organization State - [US_ST…" at bounding box center [612, 408] width 537 height 246
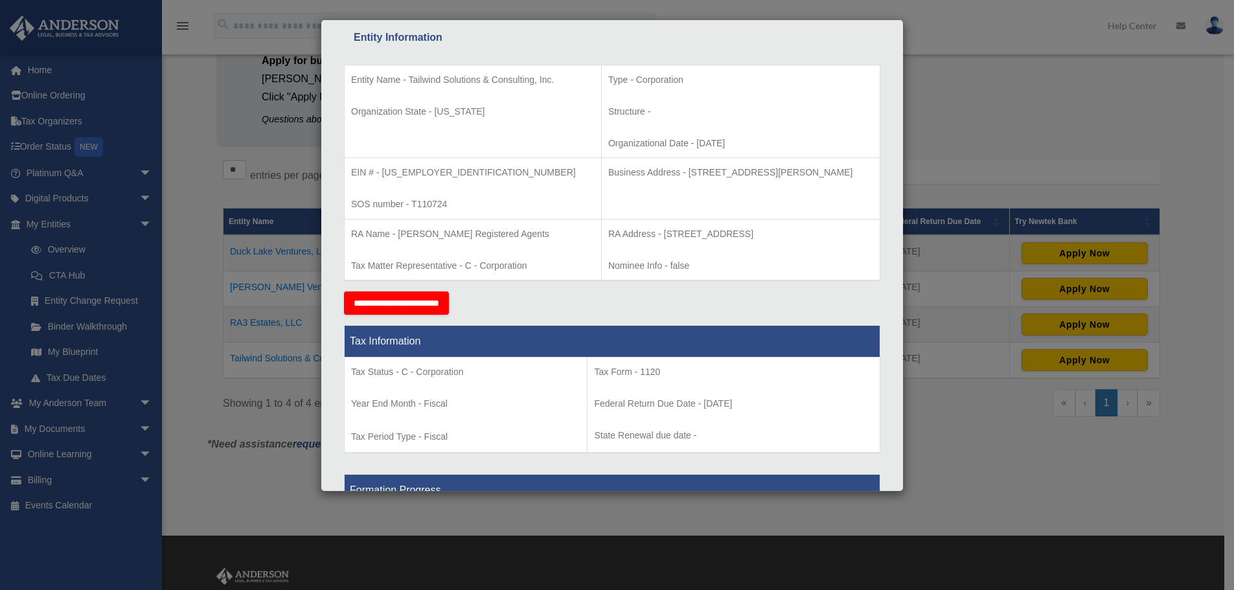
scroll to position [243, 0]
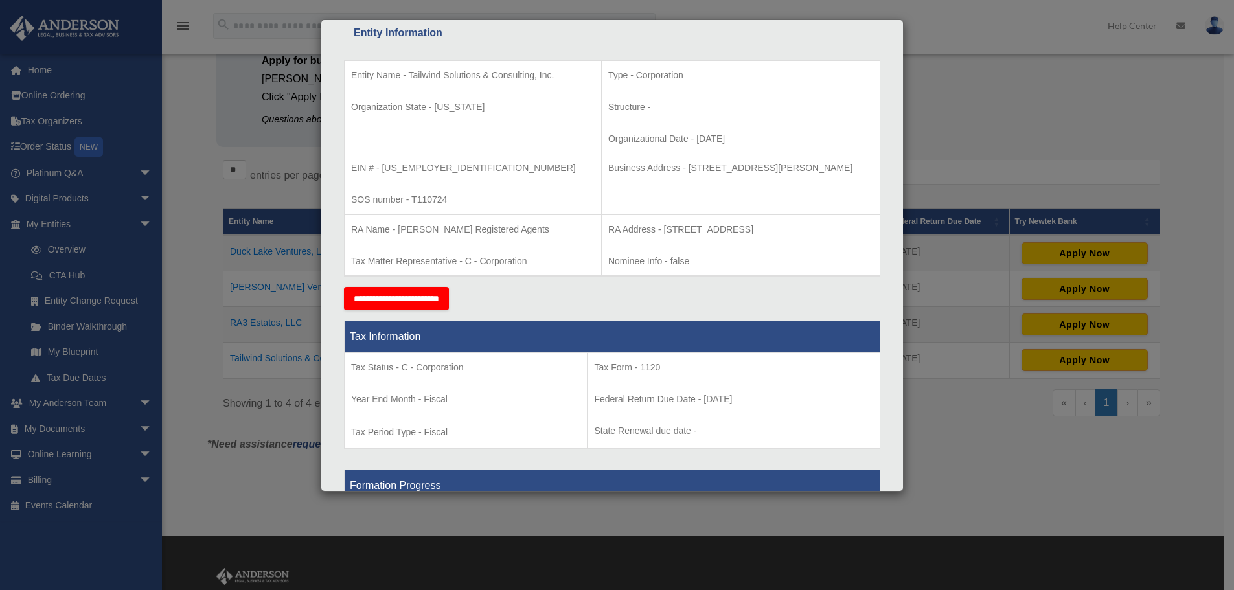
click at [999, 101] on div "Details × Articles Sent Organizational Date" at bounding box center [617, 295] width 1234 height 590
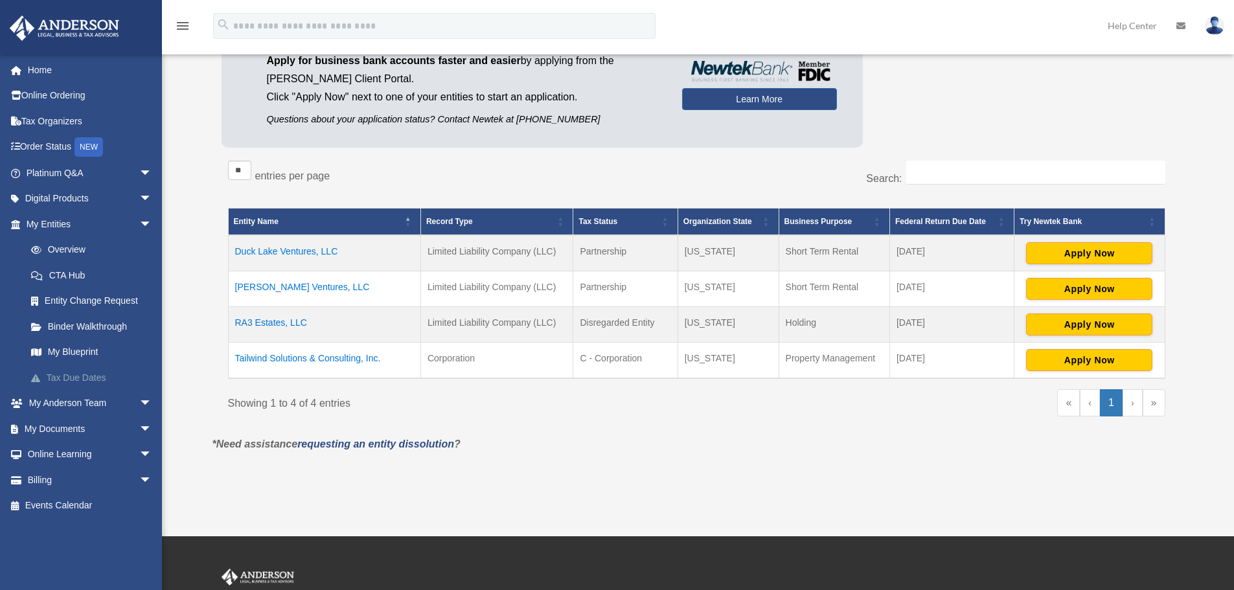
click at [66, 382] on link "Tax Due Dates" at bounding box center [95, 378] width 154 height 26
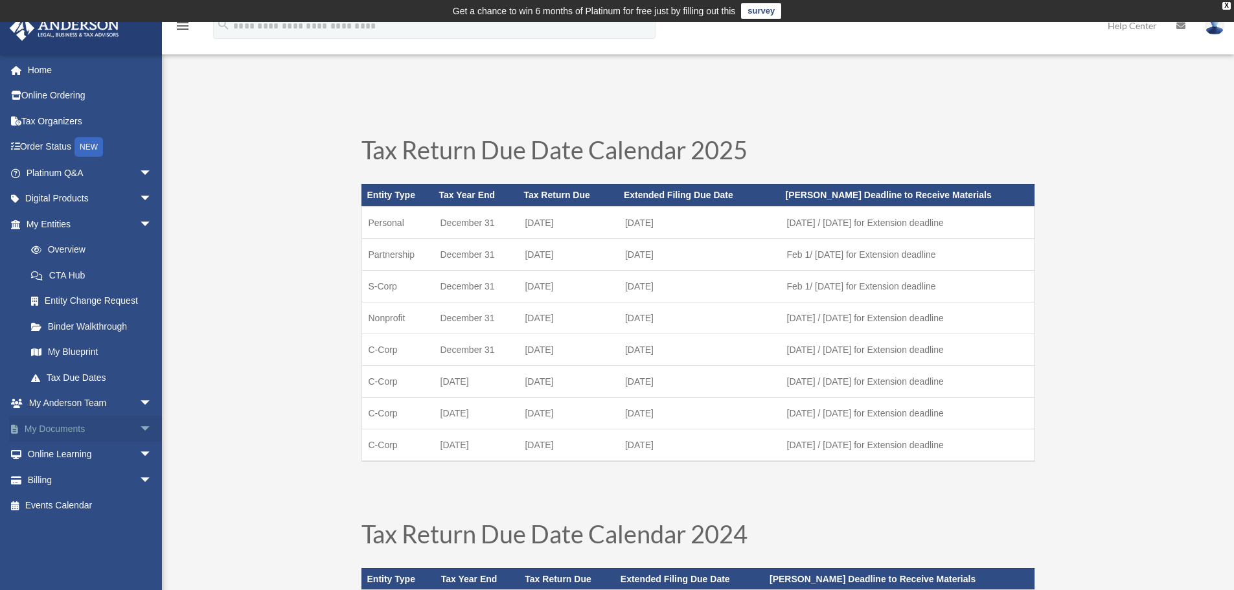
click at [88, 430] on link "My Documents arrow_drop_down" at bounding box center [90, 429] width 163 height 26
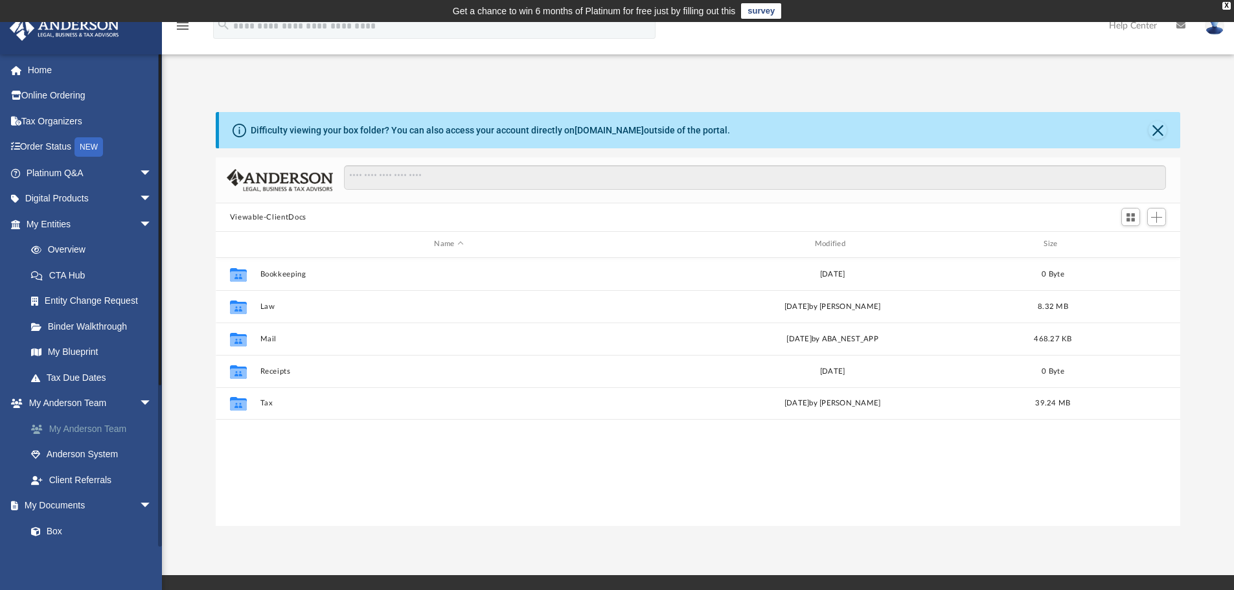
scroll to position [285, 955]
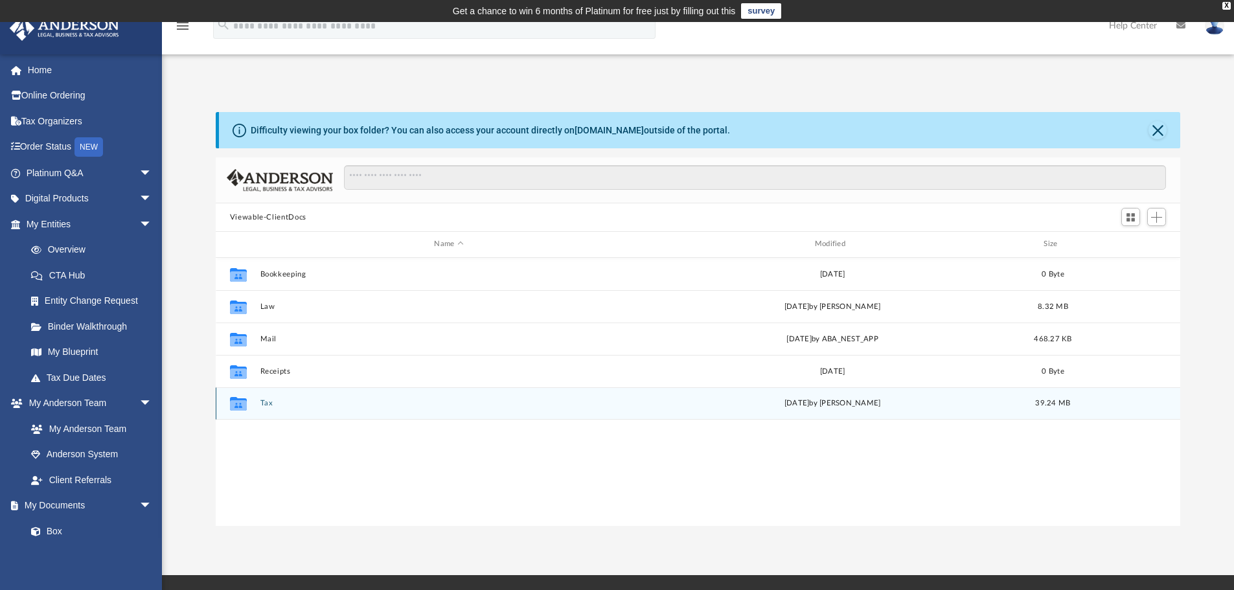
click at [263, 408] on div "Collaborated Folder Tax [DATE] by [PERSON_NAME] 39.24 MB" at bounding box center [698, 403] width 965 height 32
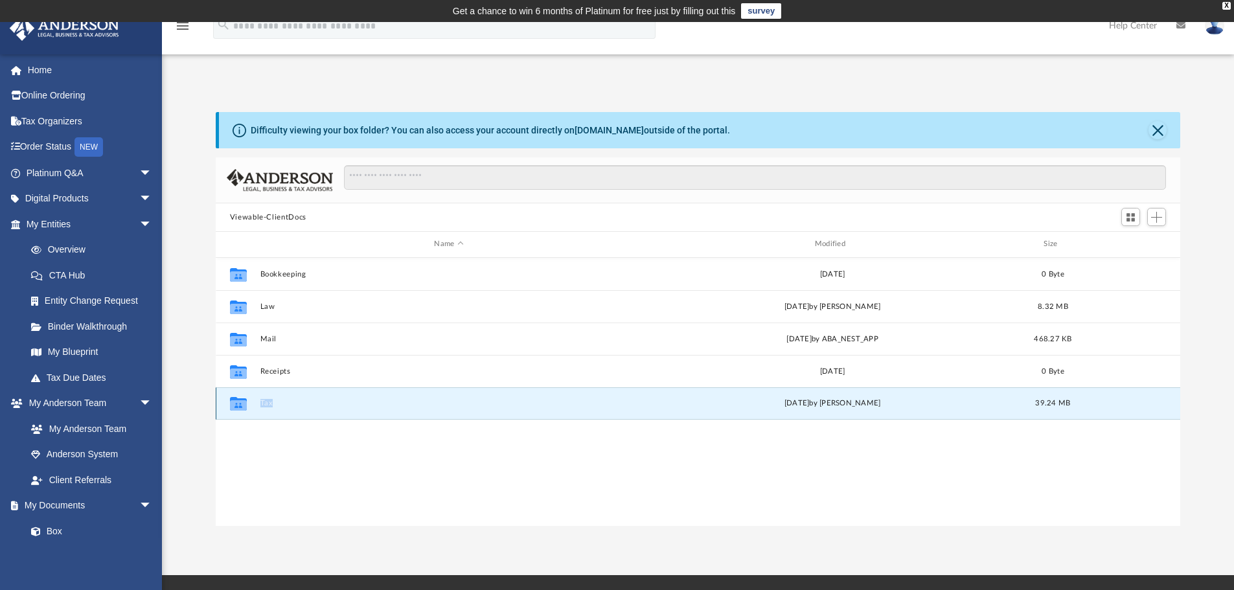
click at [263, 408] on div "Collaborated Folder Tax [DATE] by [PERSON_NAME] 39.24 MB" at bounding box center [698, 403] width 965 height 32
click at [267, 403] on button "Tax" at bounding box center [449, 403] width 378 height 8
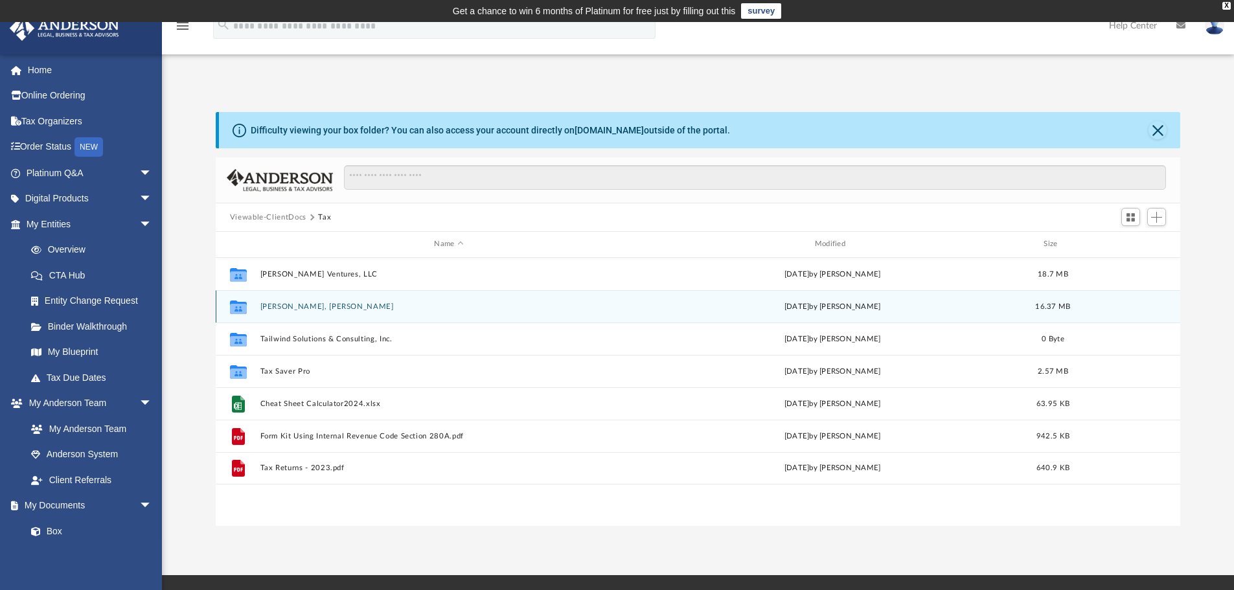
click at [332, 306] on button "[PERSON_NAME], [PERSON_NAME]" at bounding box center [449, 307] width 378 height 8
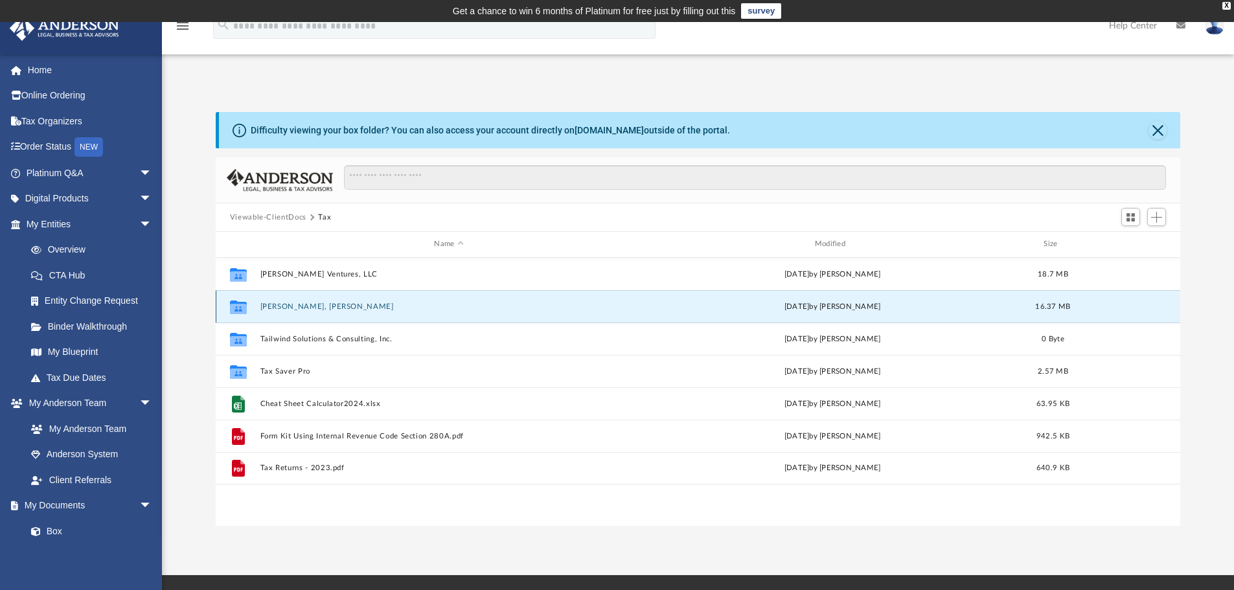
click at [332, 306] on button "[PERSON_NAME], [PERSON_NAME]" at bounding box center [449, 307] width 378 height 8
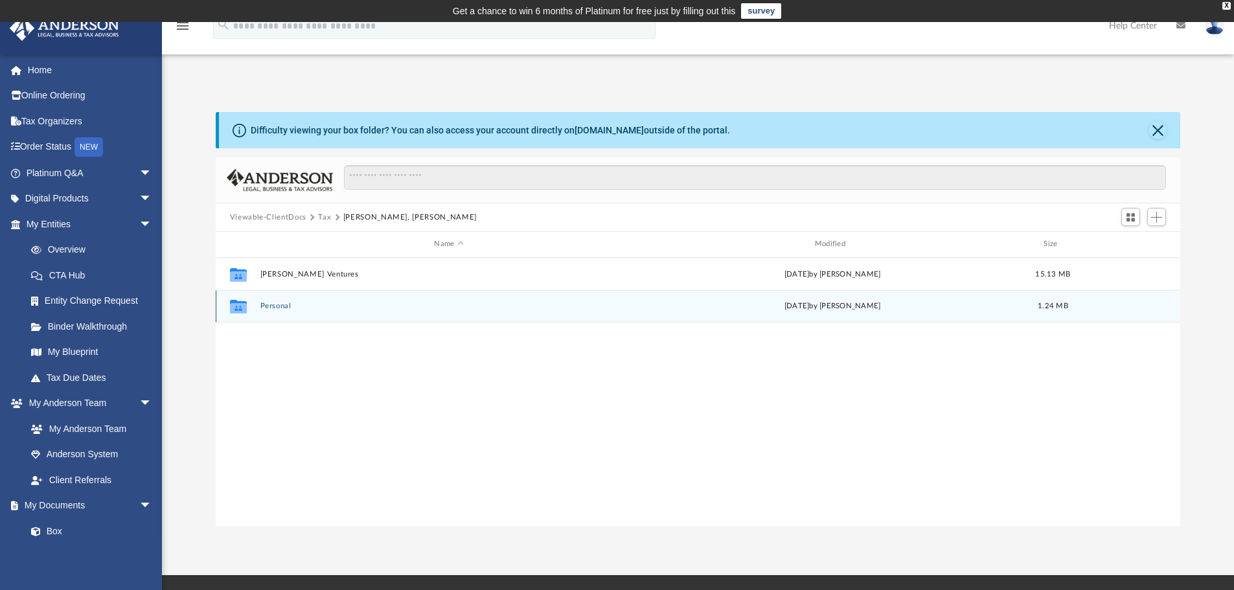
click at [282, 306] on button "Personal" at bounding box center [449, 306] width 378 height 8
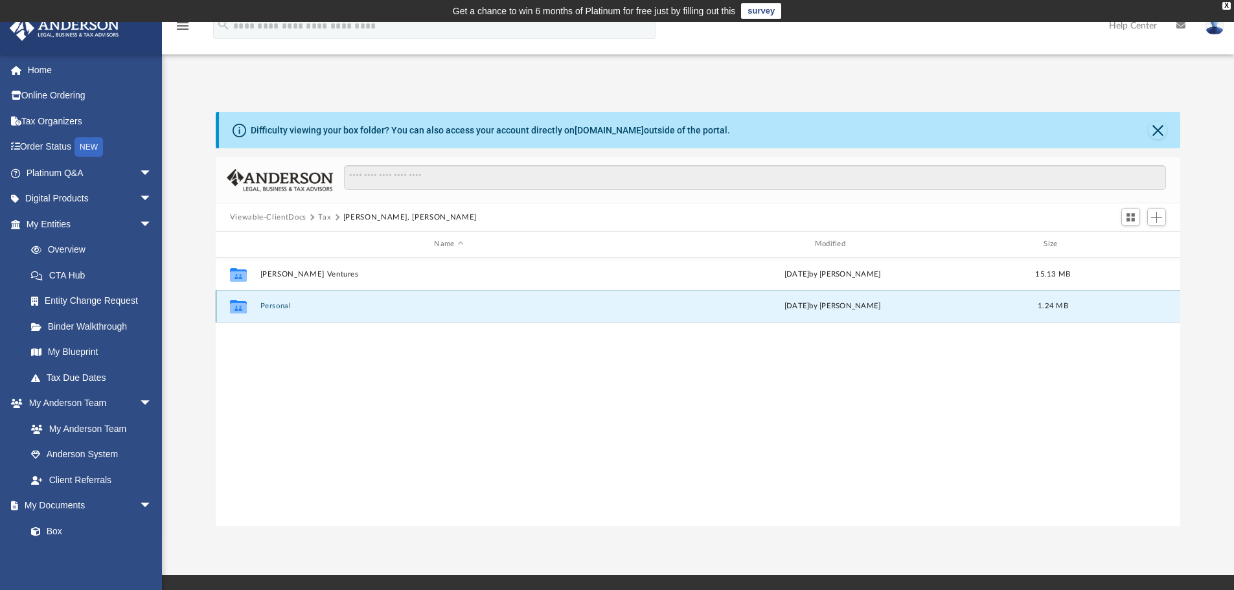
click at [282, 306] on button "Personal" at bounding box center [449, 306] width 378 height 8
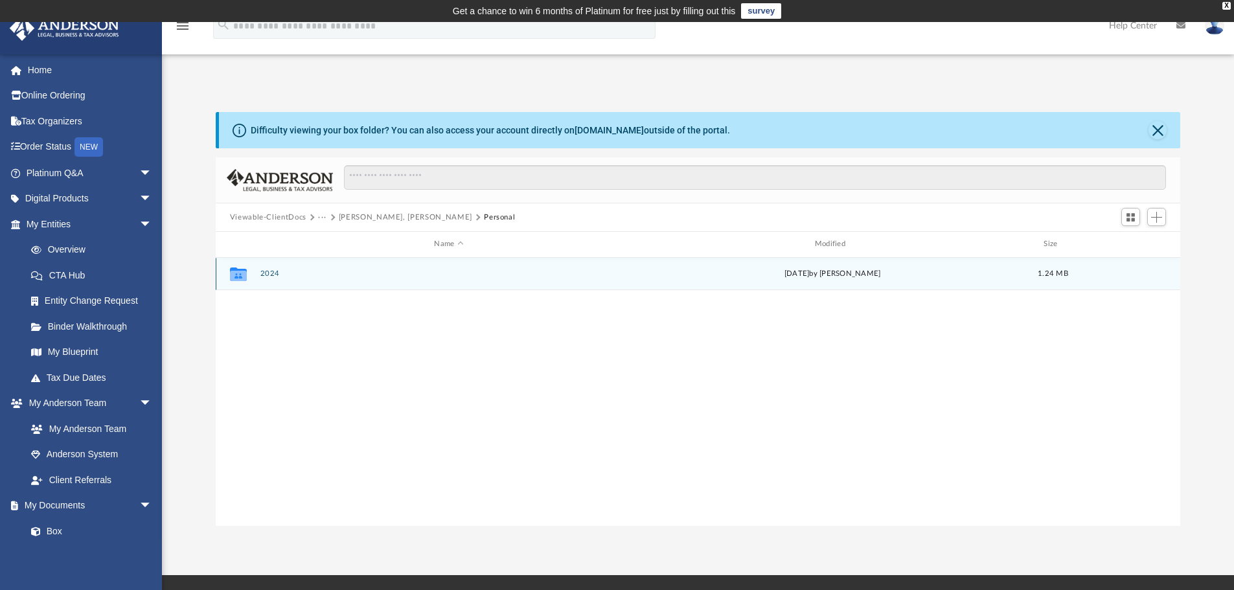
click at [262, 272] on button "2024" at bounding box center [449, 274] width 378 height 8
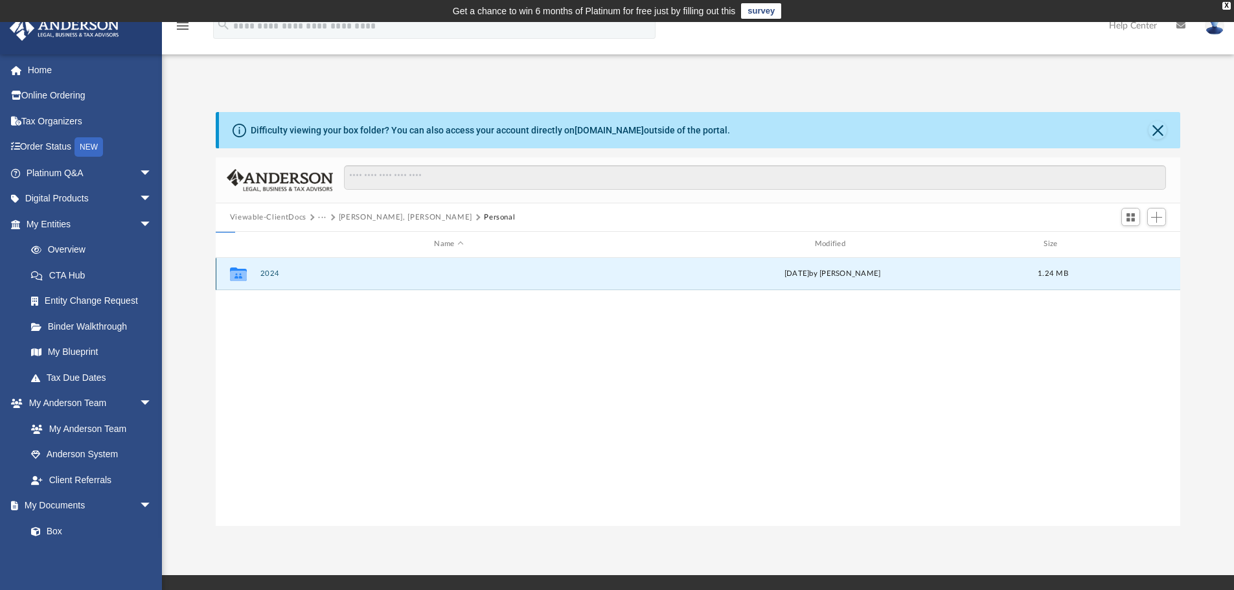
click at [262, 272] on button "2024" at bounding box center [449, 274] width 378 height 8
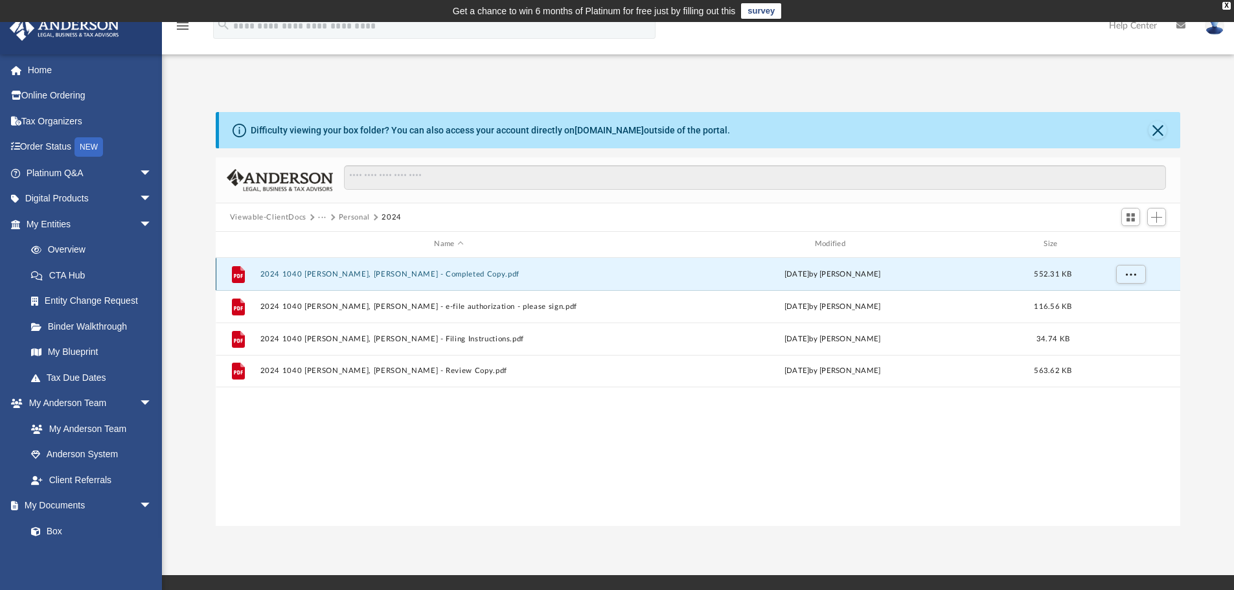
click at [412, 276] on button "2024 1040 Schliesmann III, Ross A. - Completed Copy.pdf" at bounding box center [449, 274] width 378 height 8
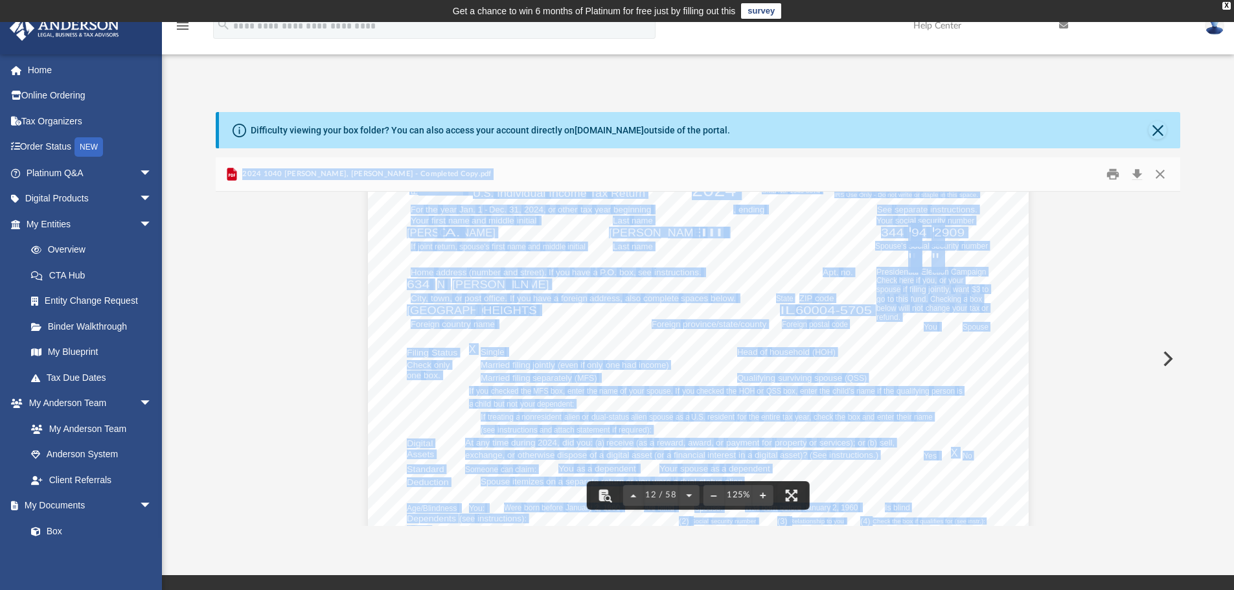
scroll to position [9493, 0]
click at [1135, 181] on button "Download" at bounding box center [1137, 175] width 23 height 20
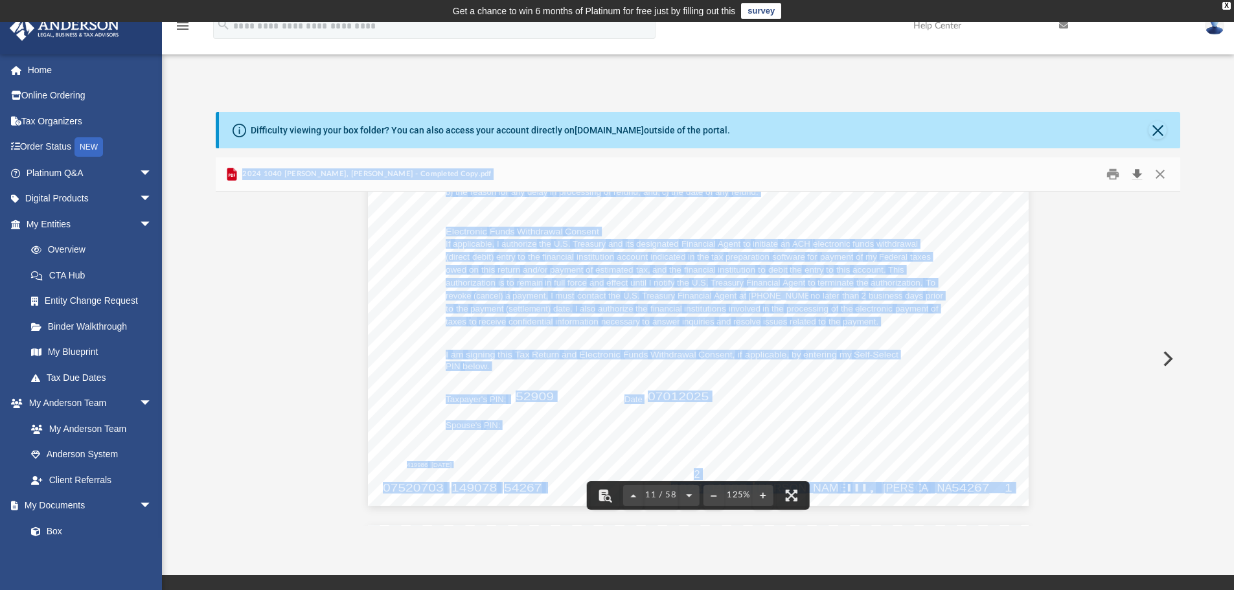
scroll to position [8845, 0]
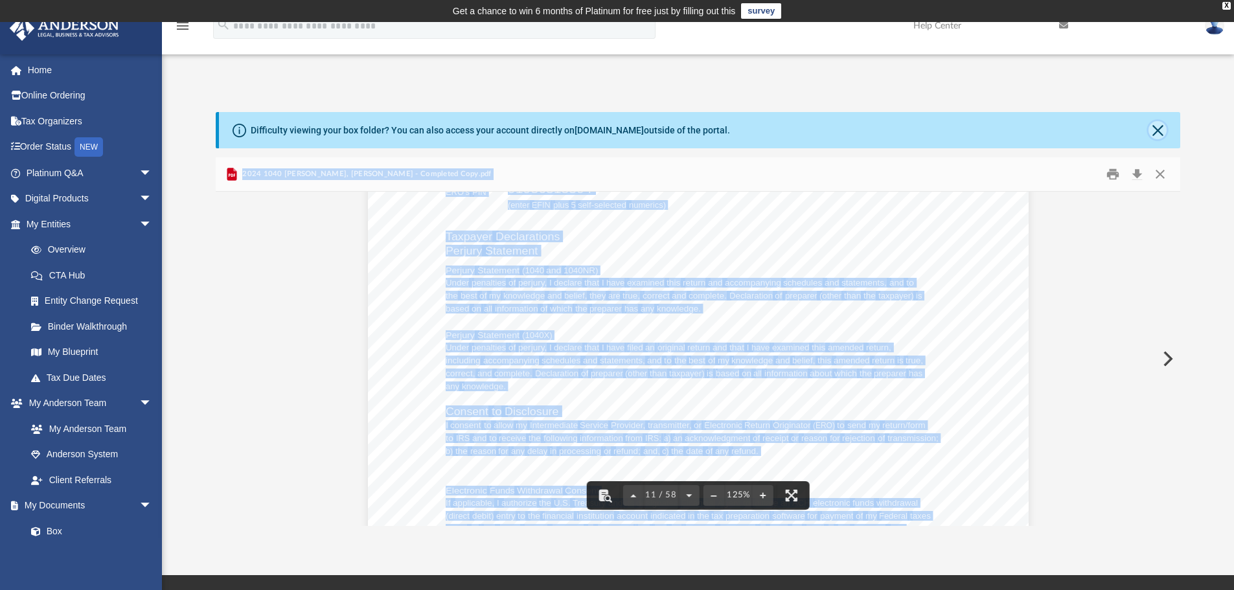
click at [1153, 136] on button "Close" at bounding box center [1158, 130] width 18 height 18
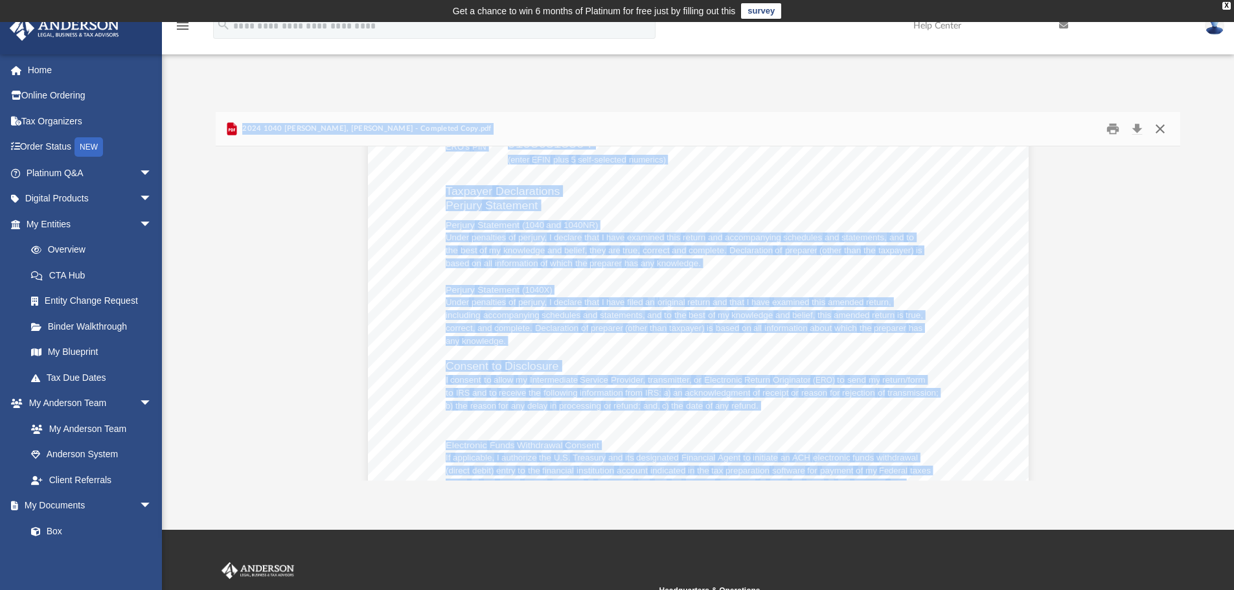
click at [1163, 123] on button "Close" at bounding box center [1160, 129] width 23 height 20
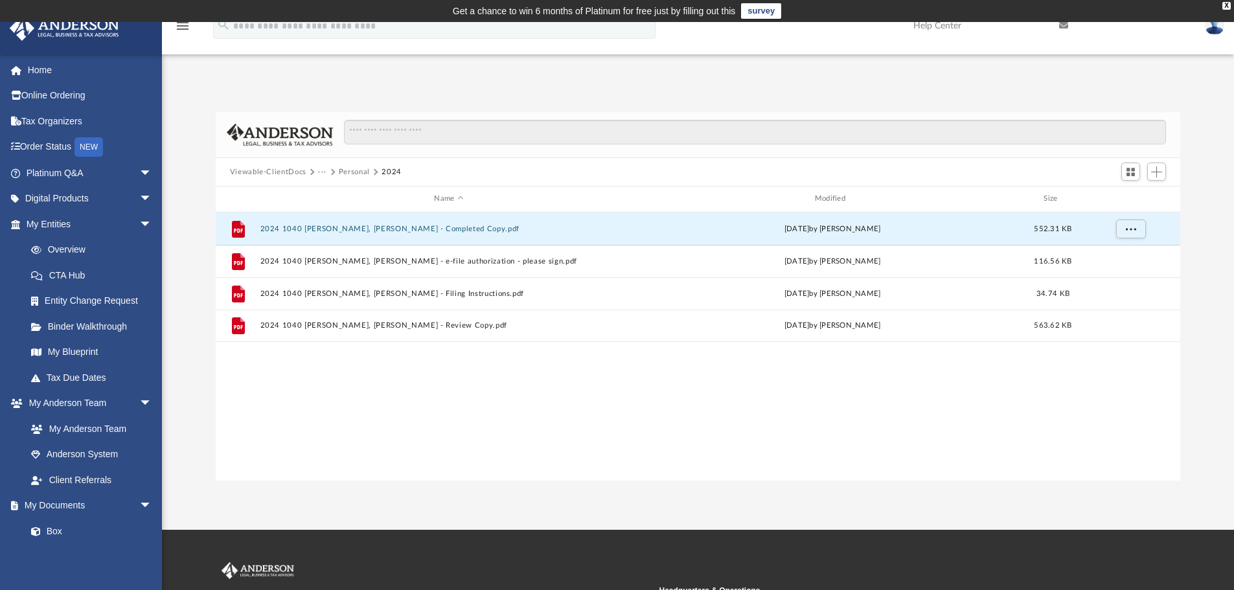
click at [275, 170] on button "Viewable-ClientDocs" at bounding box center [268, 173] width 76 height 12
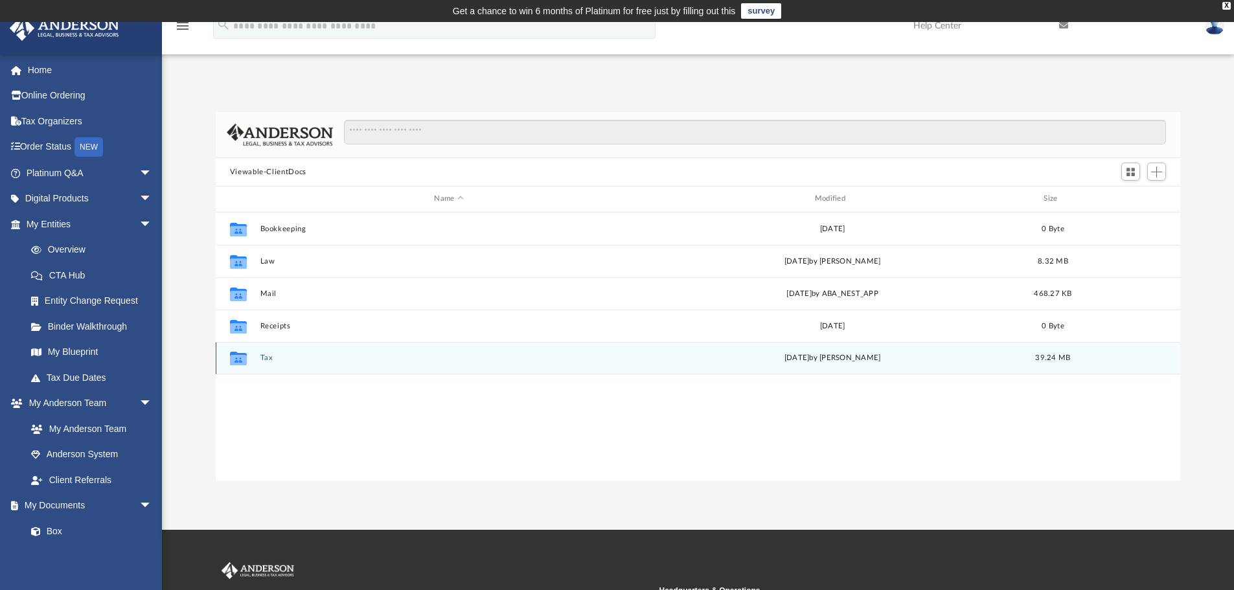
click at [273, 355] on button "Tax" at bounding box center [449, 358] width 378 height 8
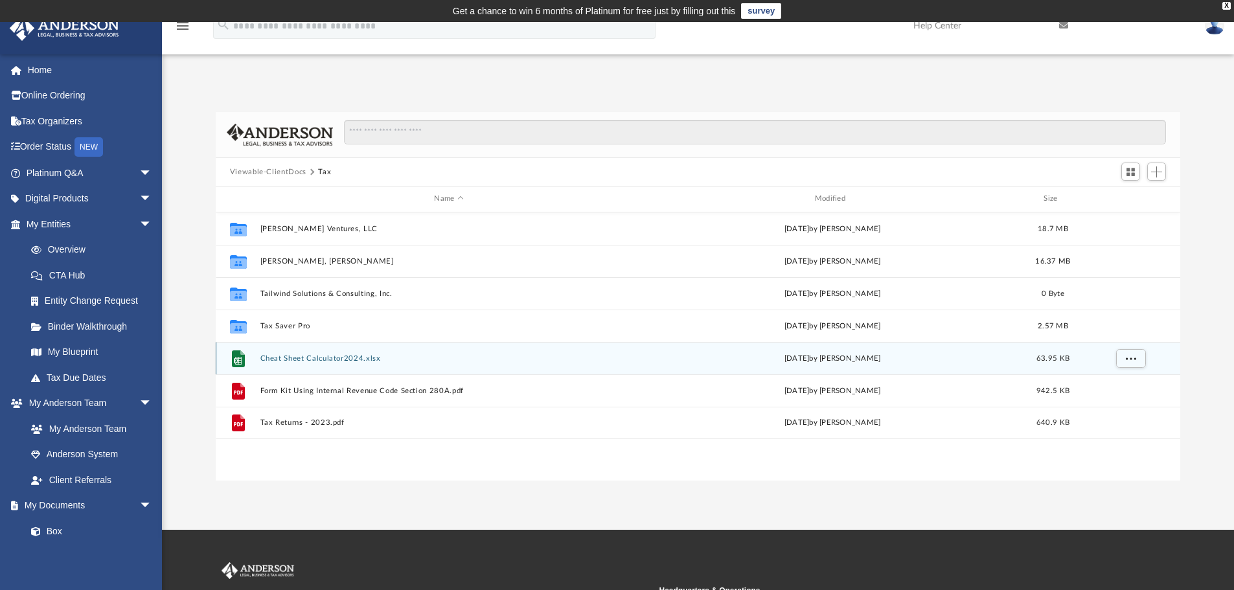
click at [273, 355] on button "Cheat Sheet Calculator2024.xlsx" at bounding box center [449, 358] width 378 height 8
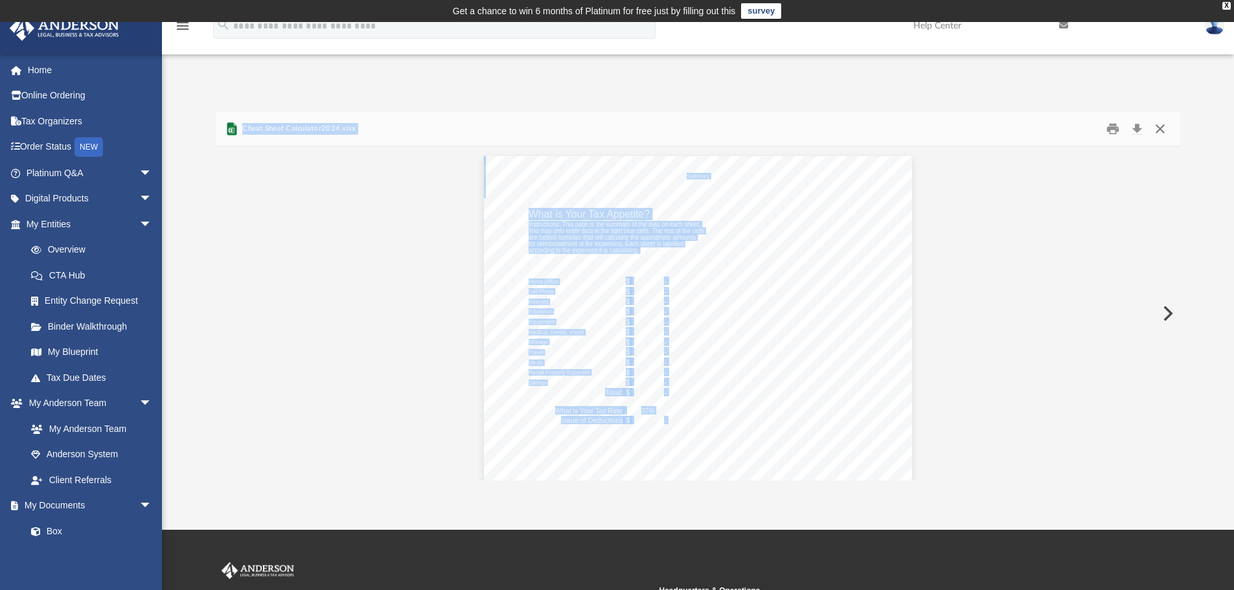
click at [1153, 127] on button "Close" at bounding box center [1160, 129] width 23 height 20
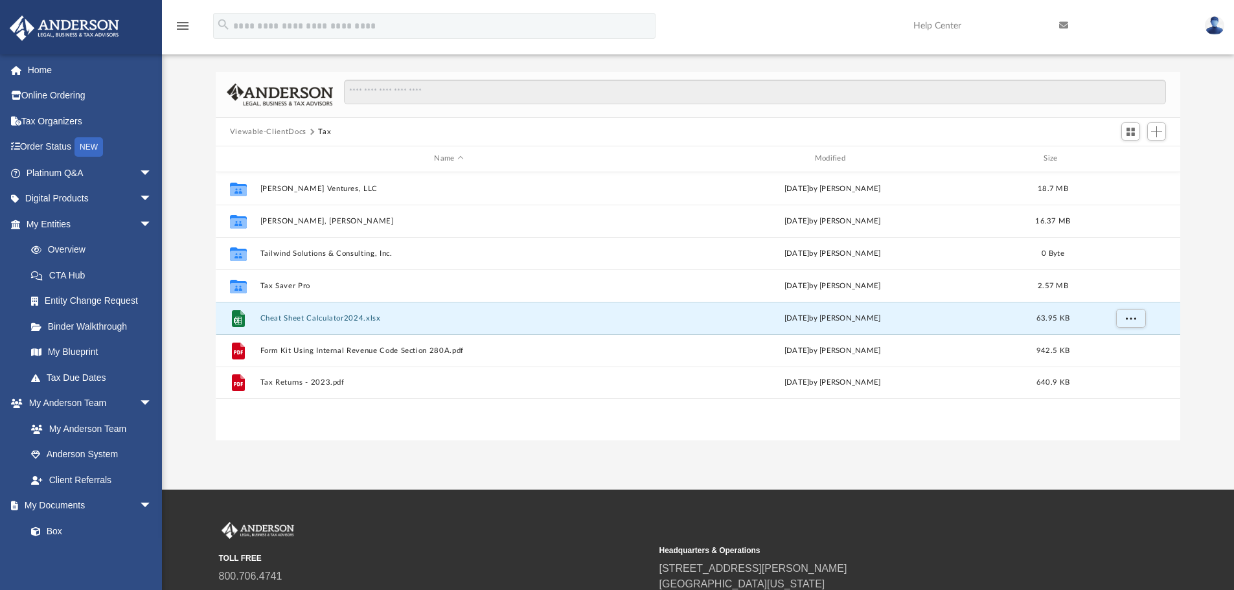
scroll to position [0, 0]
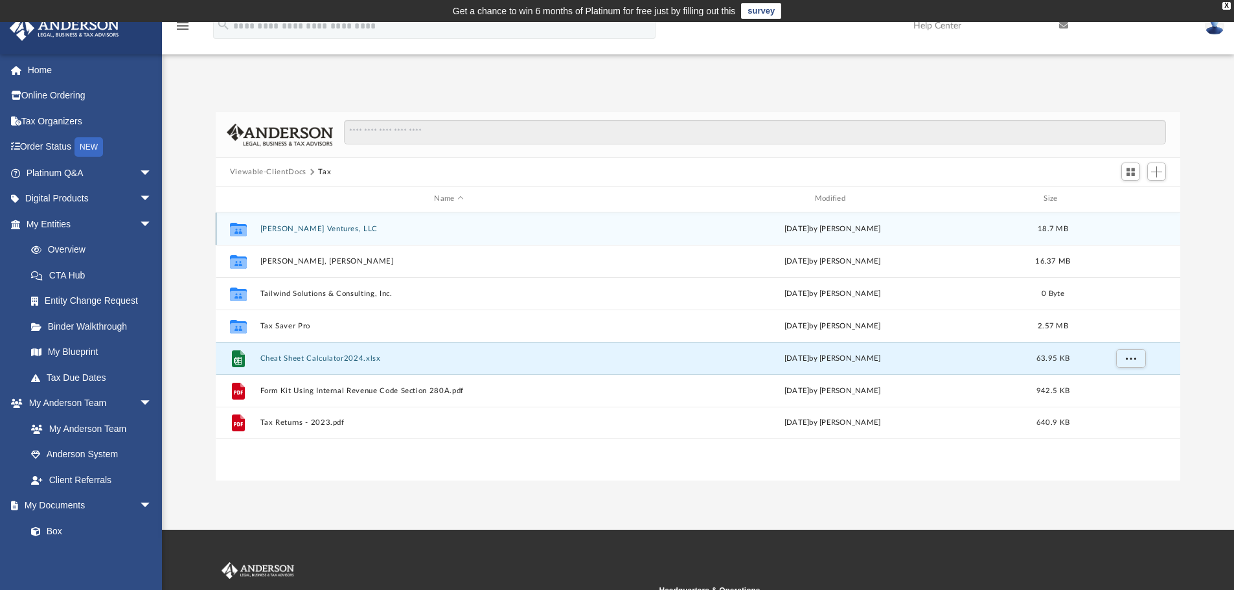
click at [288, 226] on button "[PERSON_NAME] Ventures, LLC" at bounding box center [449, 229] width 378 height 8
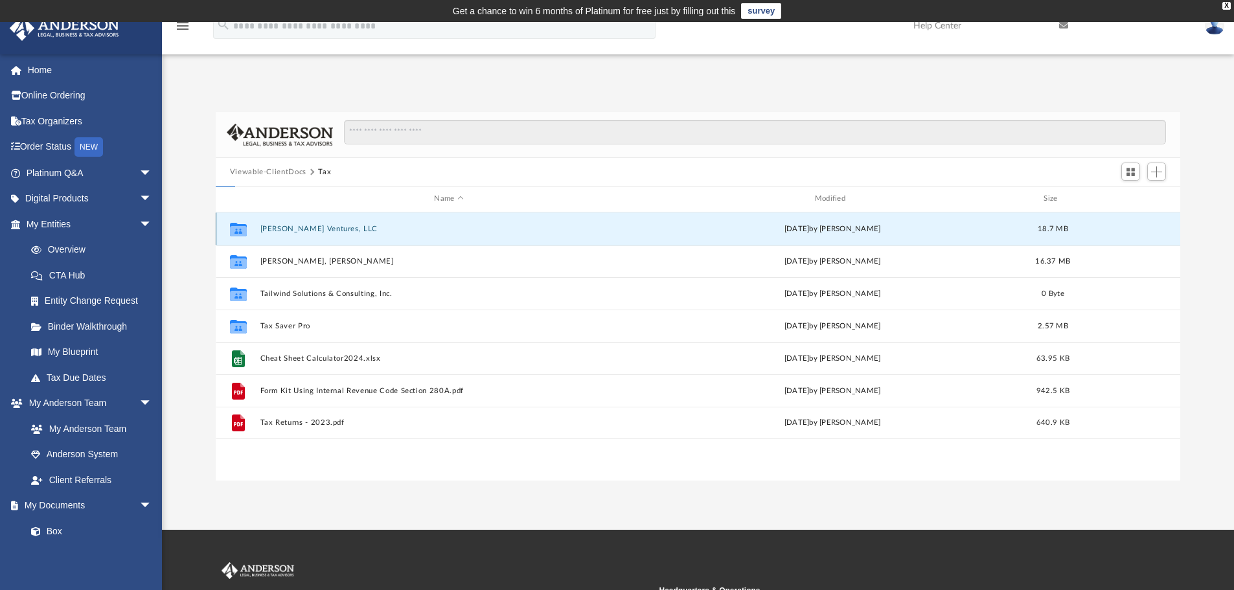
click at [288, 226] on button "[PERSON_NAME] Ventures, LLC" at bounding box center [449, 229] width 378 height 8
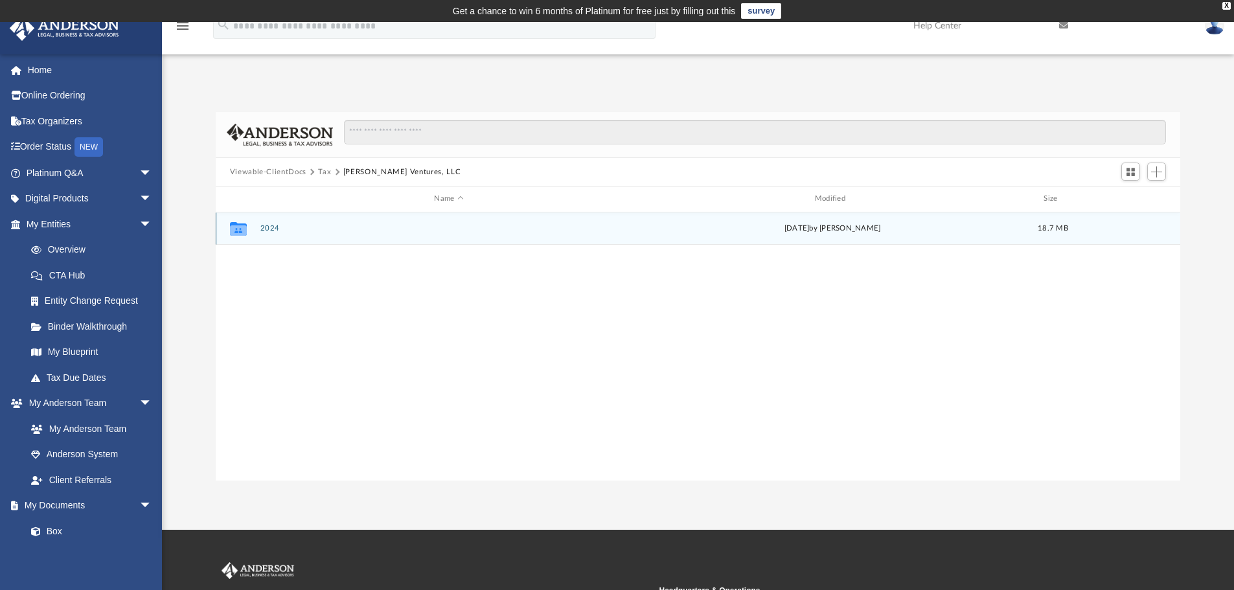
click at [270, 233] on button "2024" at bounding box center [449, 228] width 378 height 8
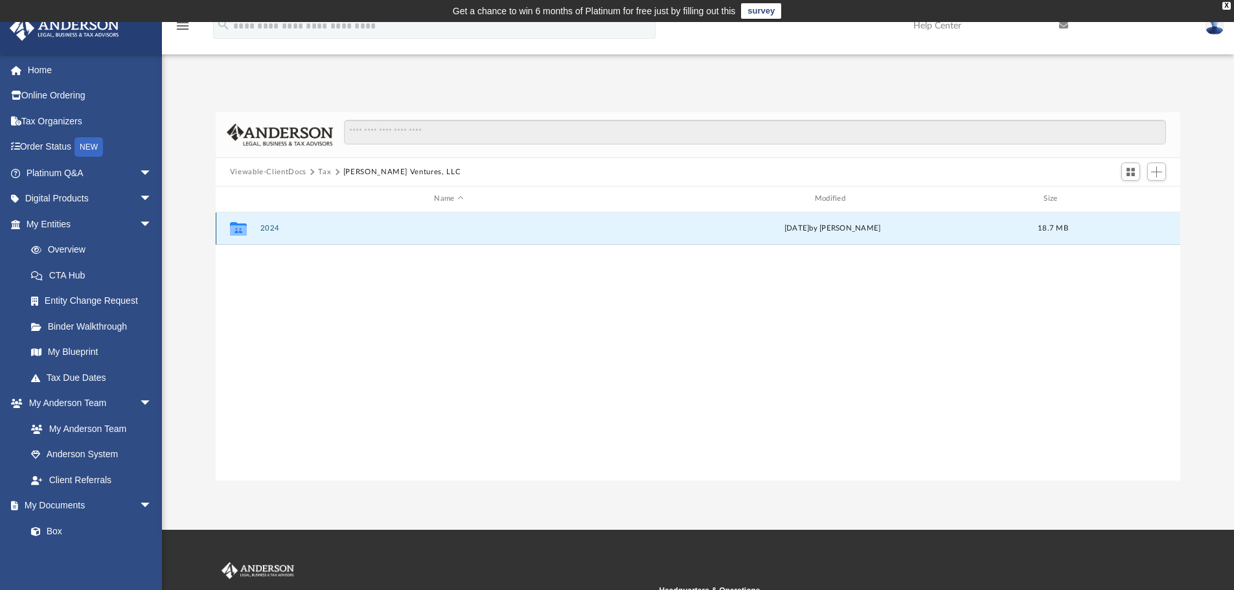
click at [270, 231] on button "2024" at bounding box center [449, 228] width 378 height 8
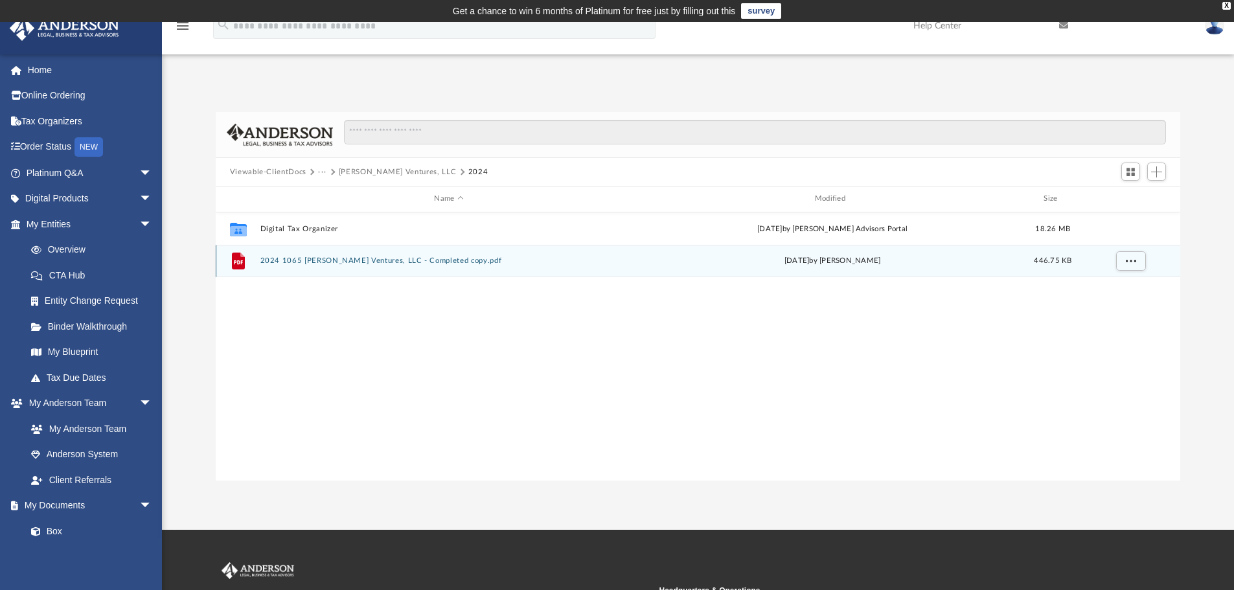
click at [346, 261] on button "2024 1065 Nick Lake Ventures, LLC - Completed copy.pdf" at bounding box center [449, 261] width 378 height 8
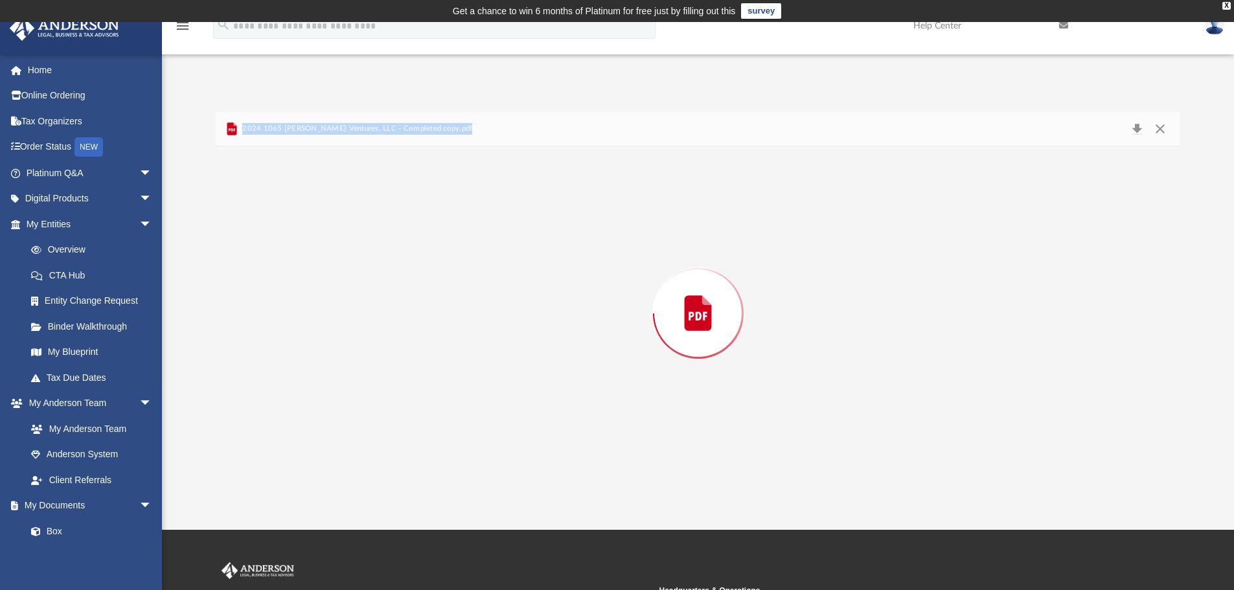
click at [346, 261] on div "Preview" at bounding box center [698, 313] width 965 height 334
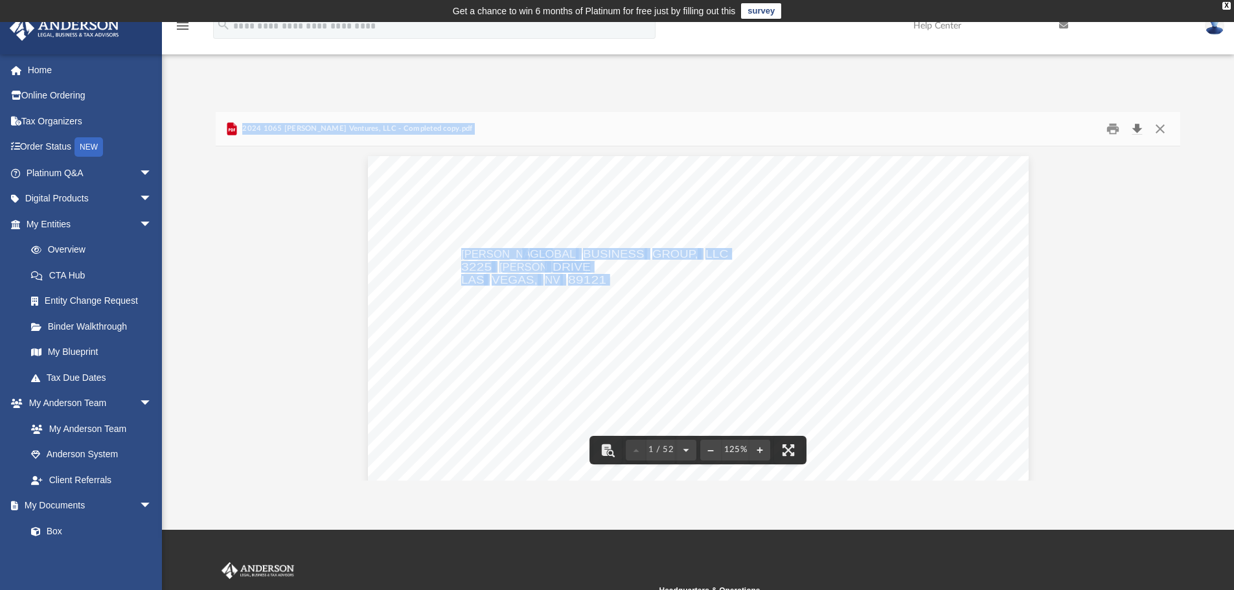
click at [1140, 127] on button "Download" at bounding box center [1137, 129] width 23 height 20
click at [1162, 136] on button "Close" at bounding box center [1160, 129] width 23 height 20
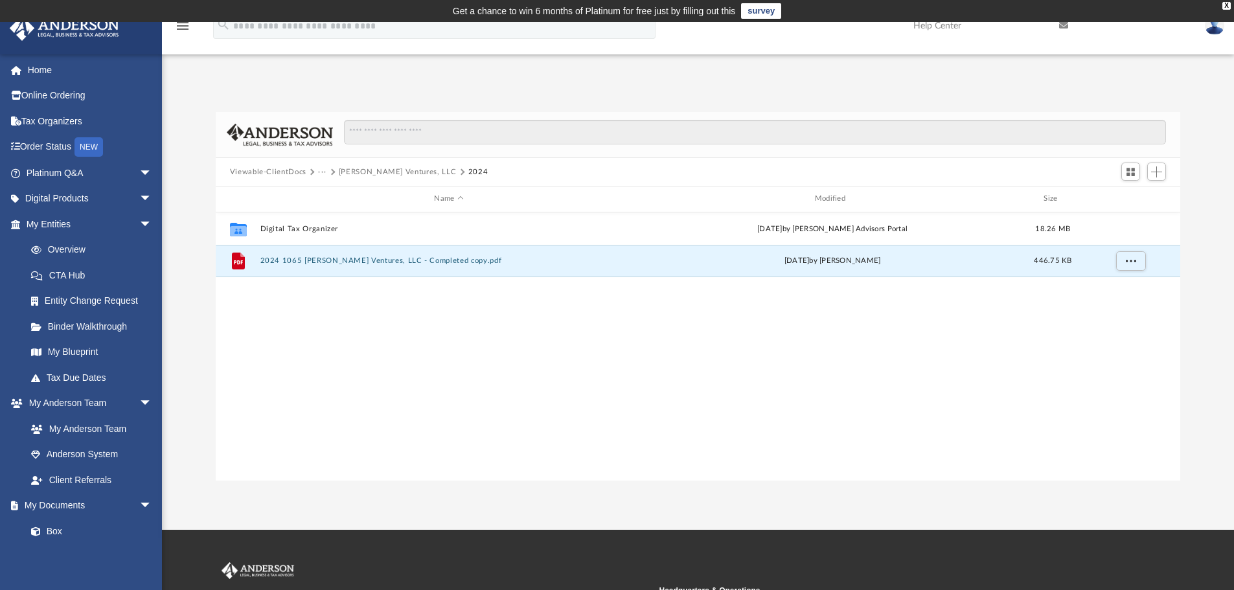
click at [280, 171] on button "Viewable-ClientDocs" at bounding box center [268, 173] width 76 height 12
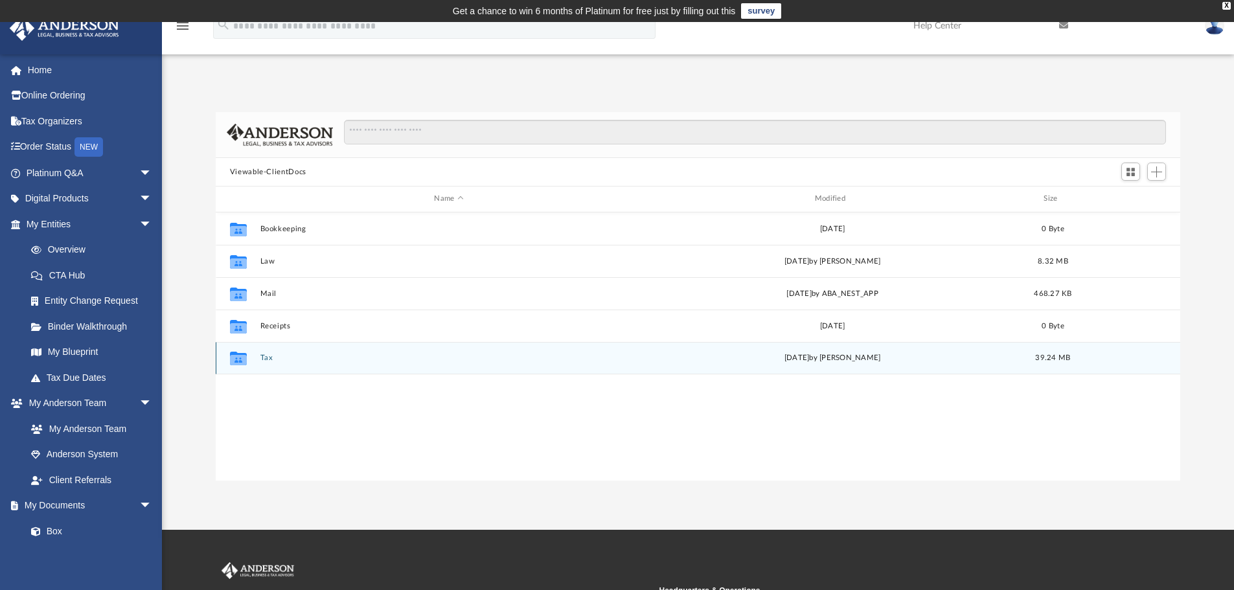
click at [263, 358] on button "Tax" at bounding box center [449, 358] width 378 height 8
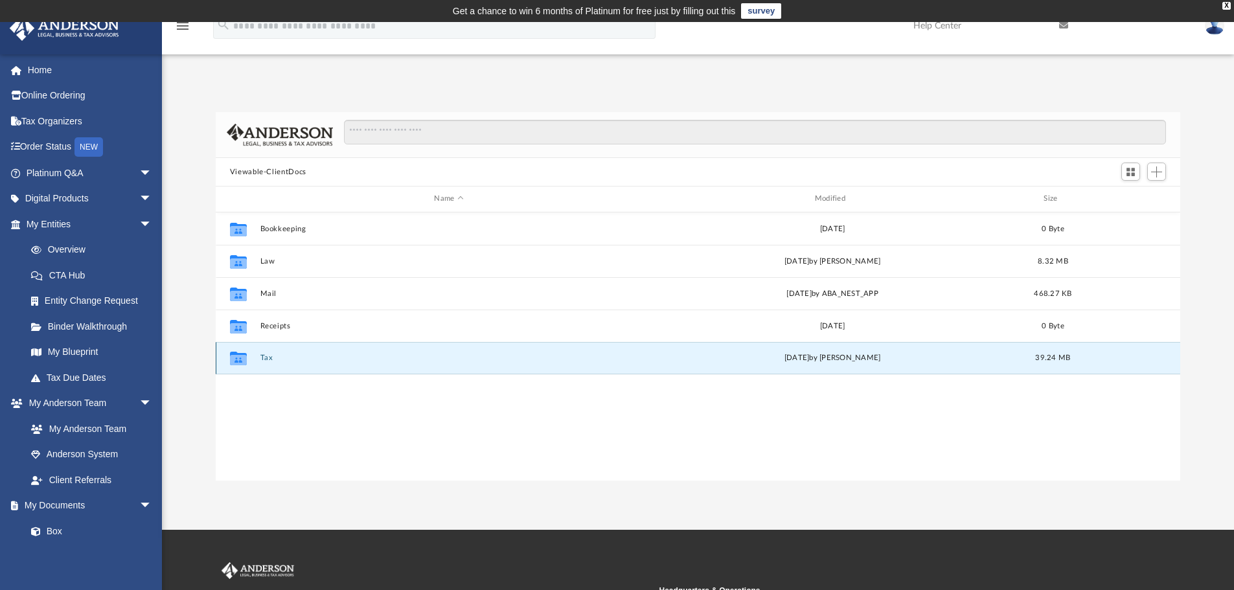
click at [263, 358] on button "Tax" at bounding box center [449, 358] width 378 height 8
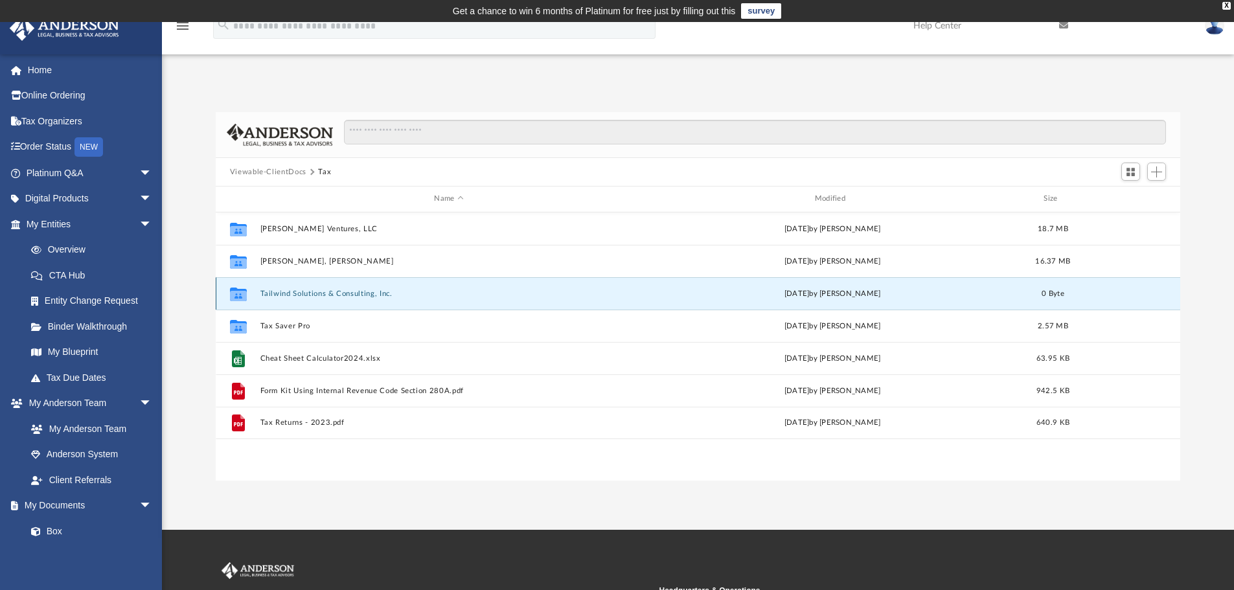
click at [296, 297] on button "Tailwind Solutions & Consulting, Inc." at bounding box center [449, 294] width 378 height 8
click at [295, 297] on button "Tailwind Solutions & Consulting, Inc." at bounding box center [449, 294] width 378 height 8
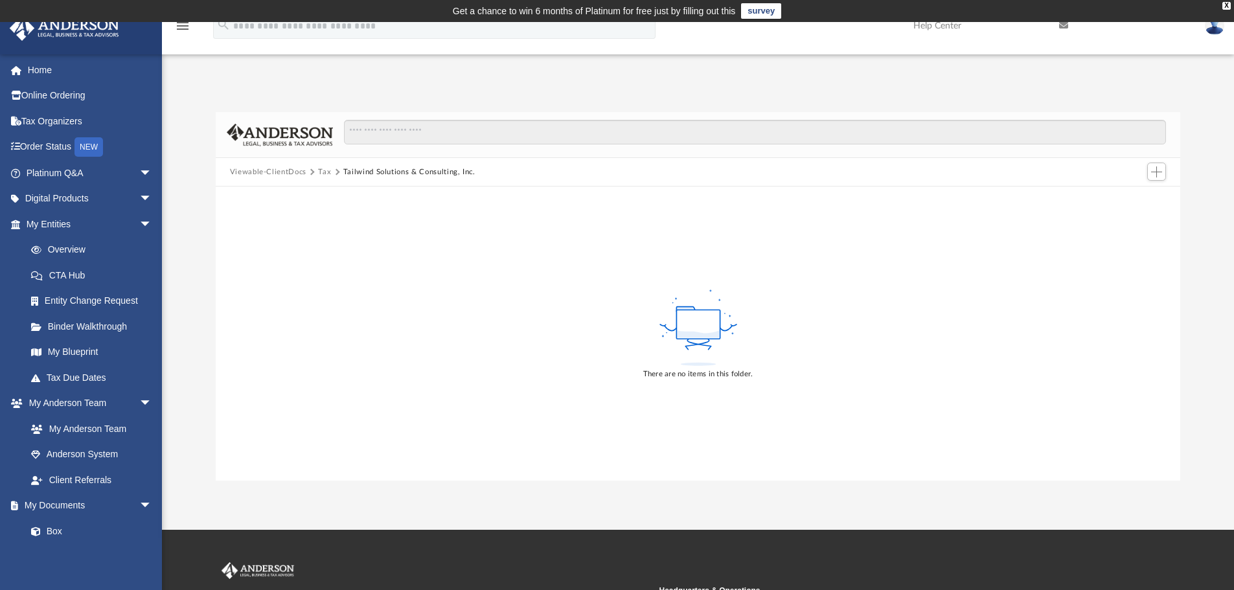
click at [324, 173] on button "Tax" at bounding box center [324, 173] width 13 height 12
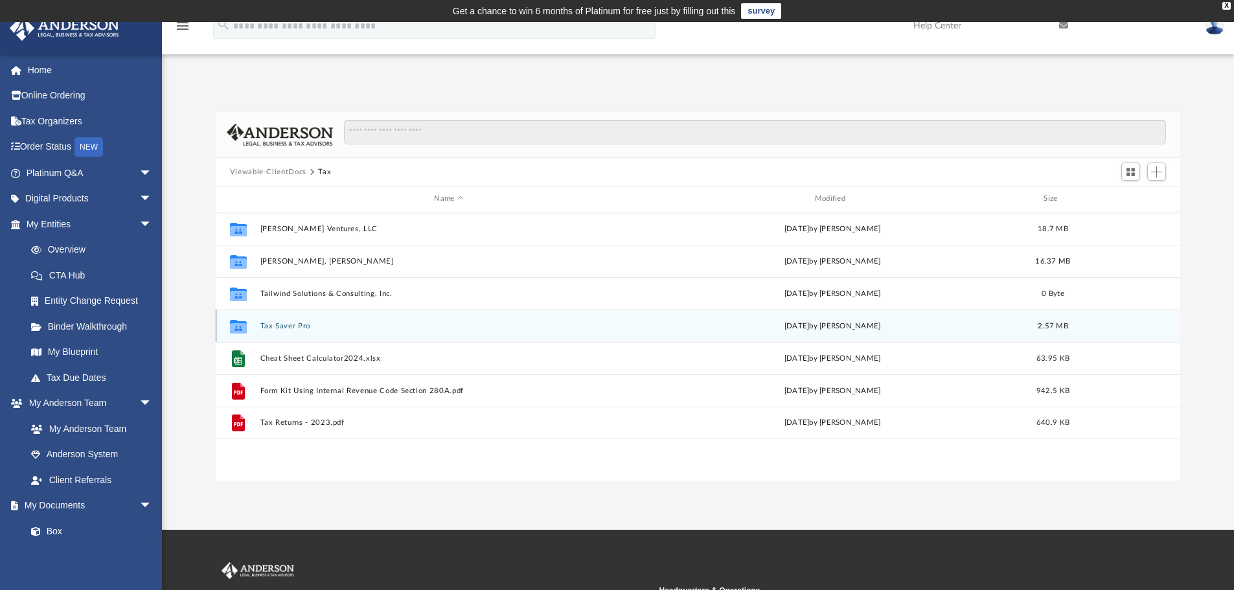
scroll to position [285, 955]
